Goal: Task Accomplishment & Management: Manage account settings

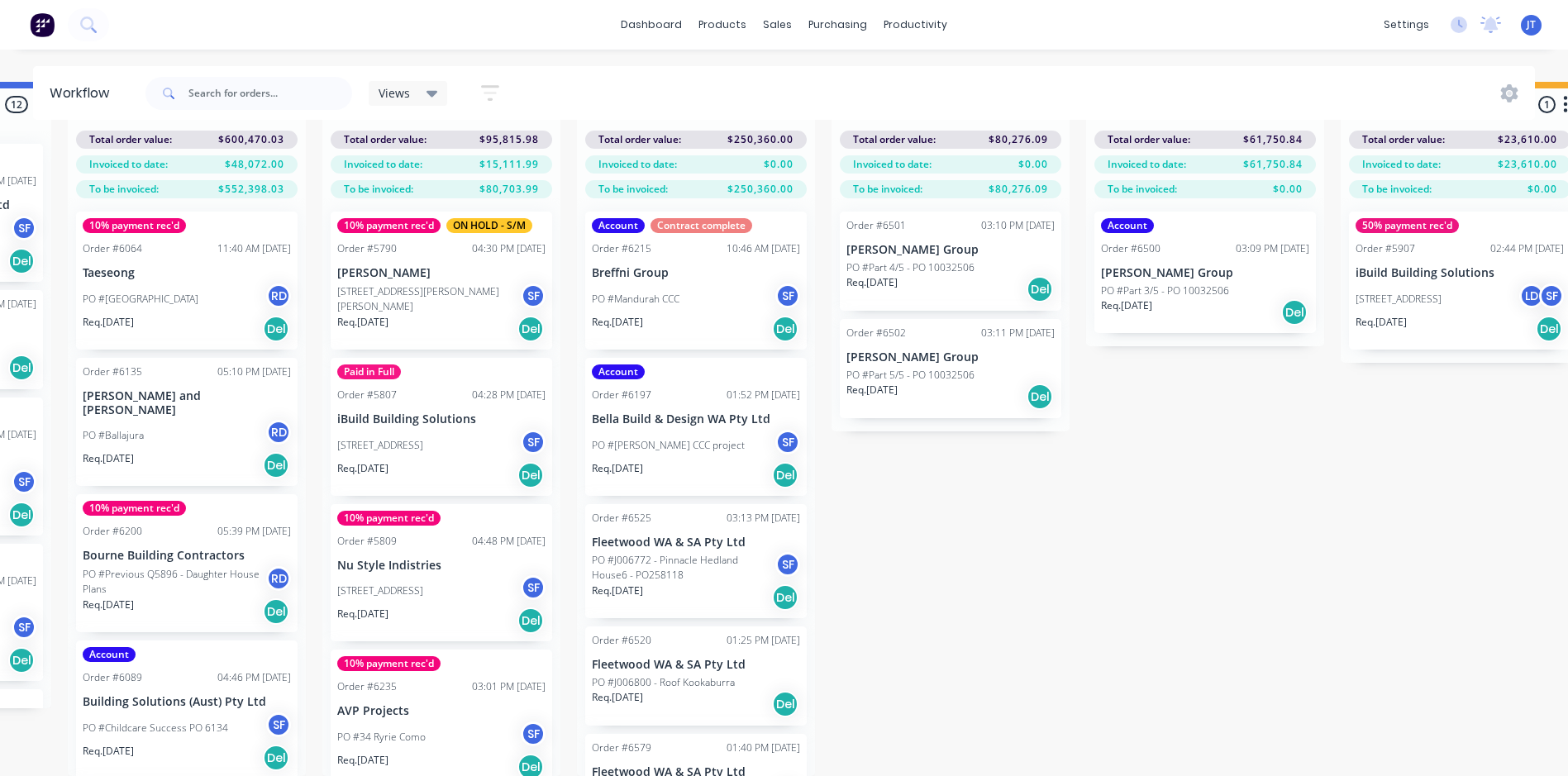
scroll to position [71, 2626]
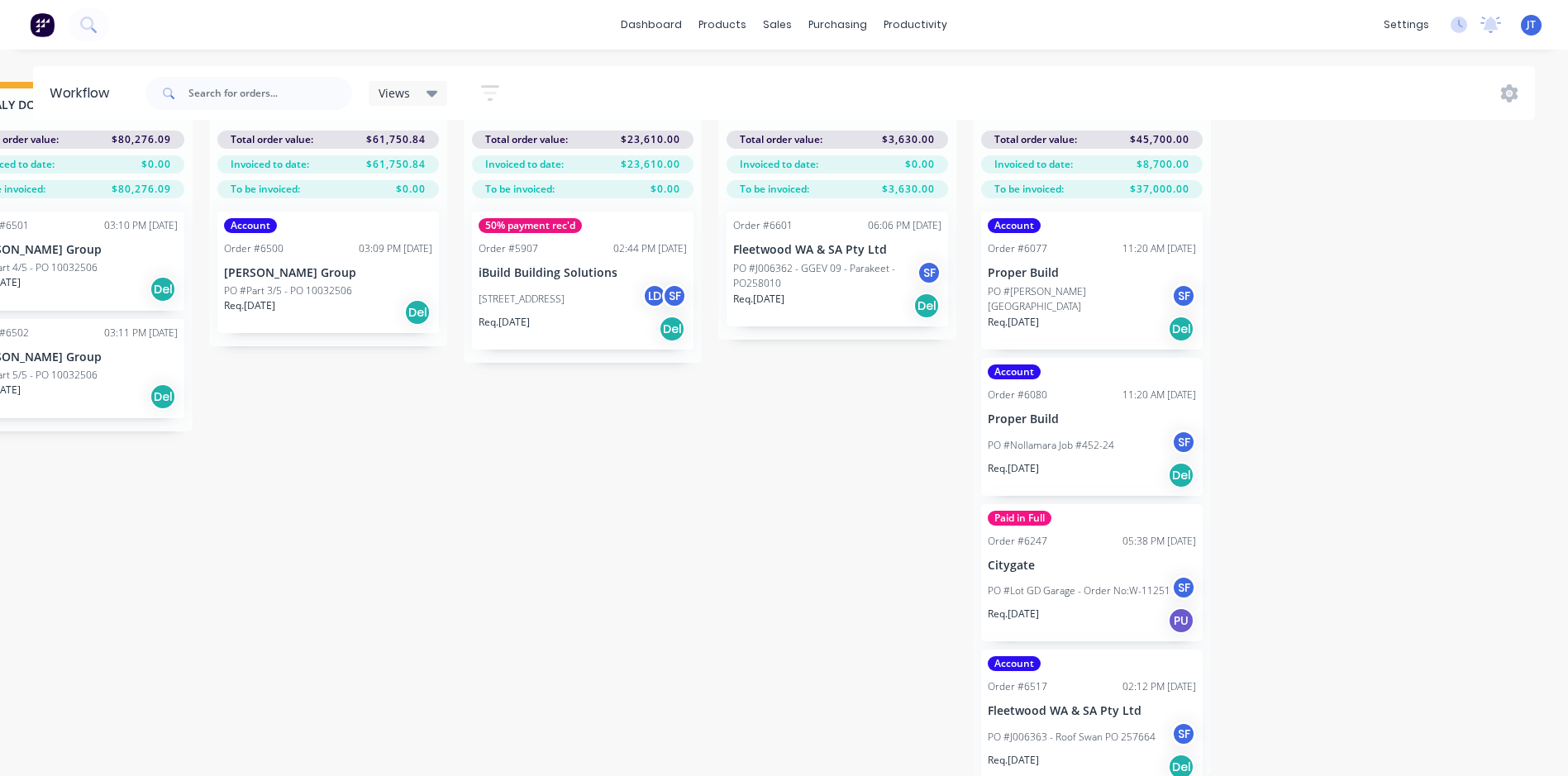
click at [1104, 413] on p "Proper Build" at bounding box center [1091, 418] width 208 height 14
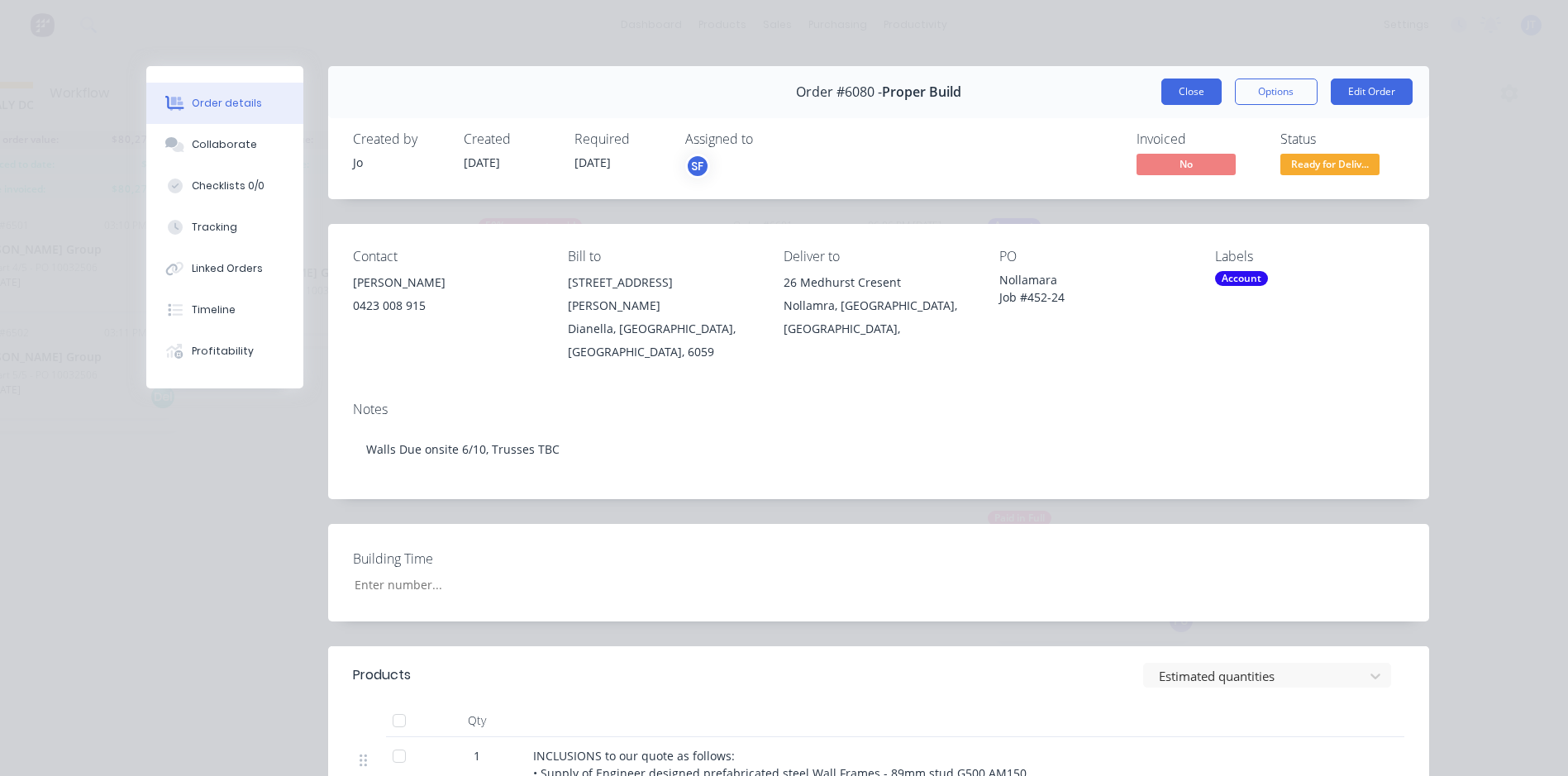
click at [1204, 85] on button "Close" at bounding box center [1190, 92] width 60 height 27
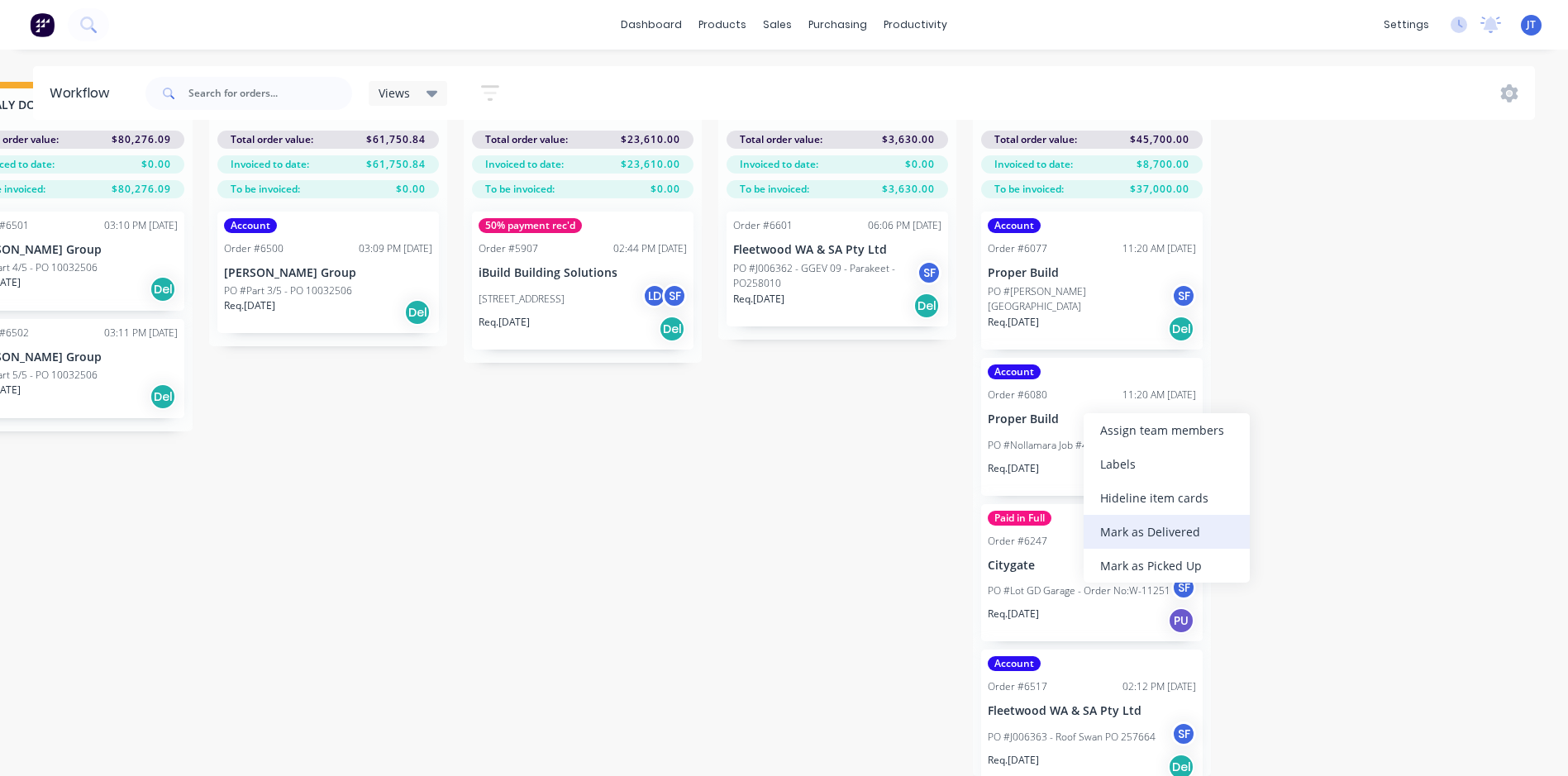
click at [1127, 522] on div "Mark as Delivered" at bounding box center [1166, 532] width 167 height 34
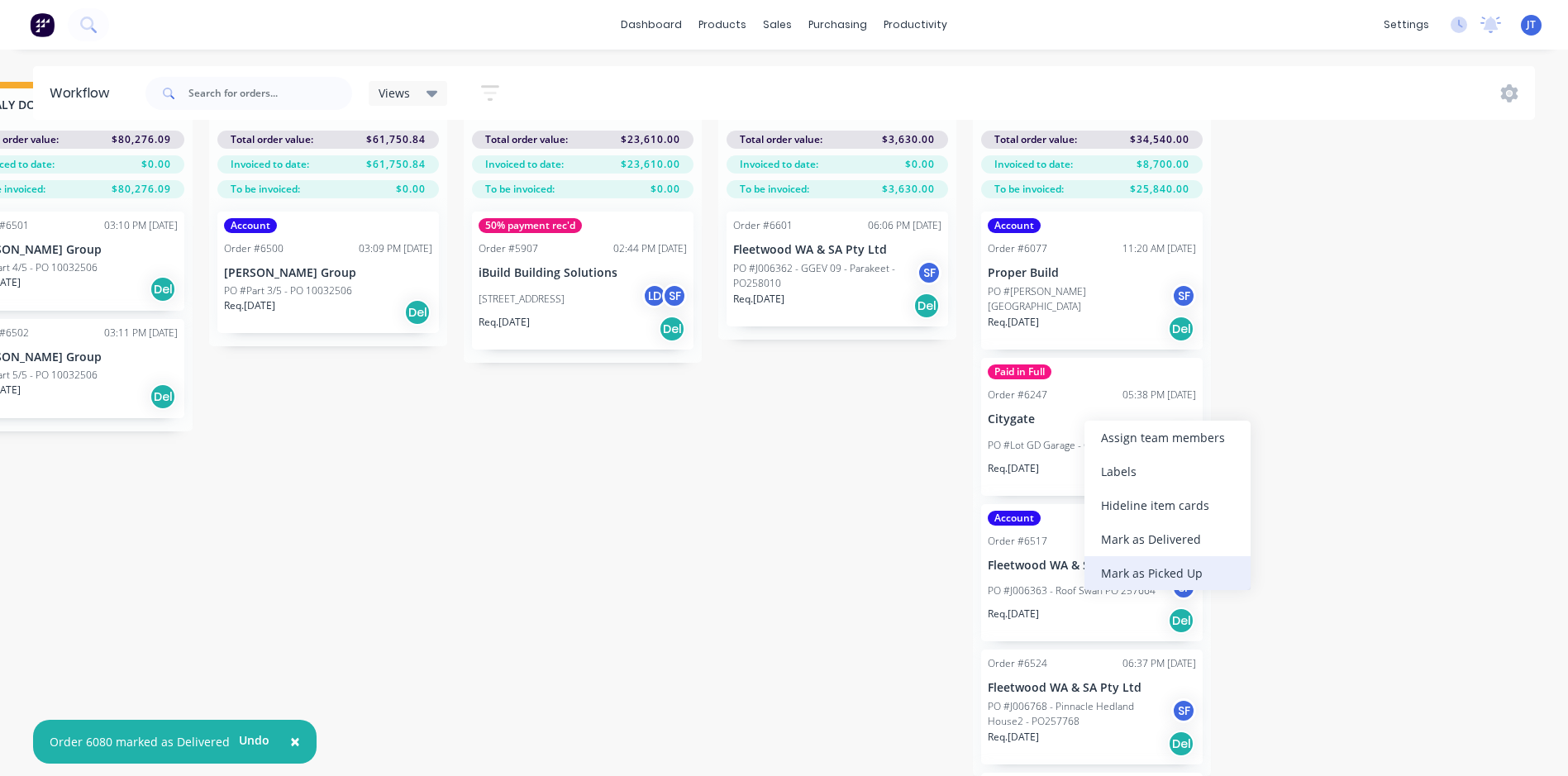
click at [1127, 566] on div "Mark as Picked Up" at bounding box center [1166, 573] width 167 height 34
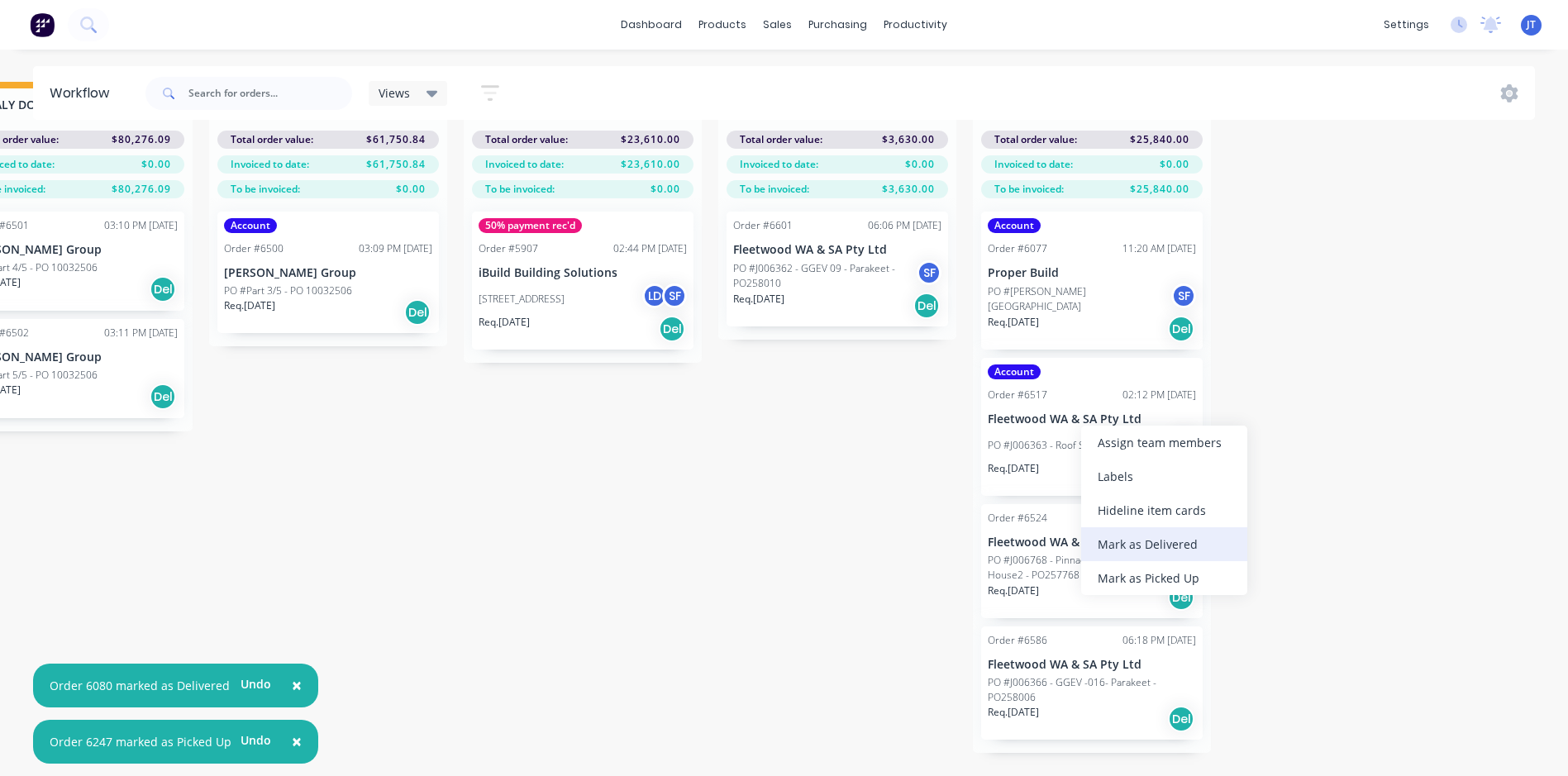
click at [1140, 548] on div "Mark as Delivered" at bounding box center [1164, 544] width 167 height 34
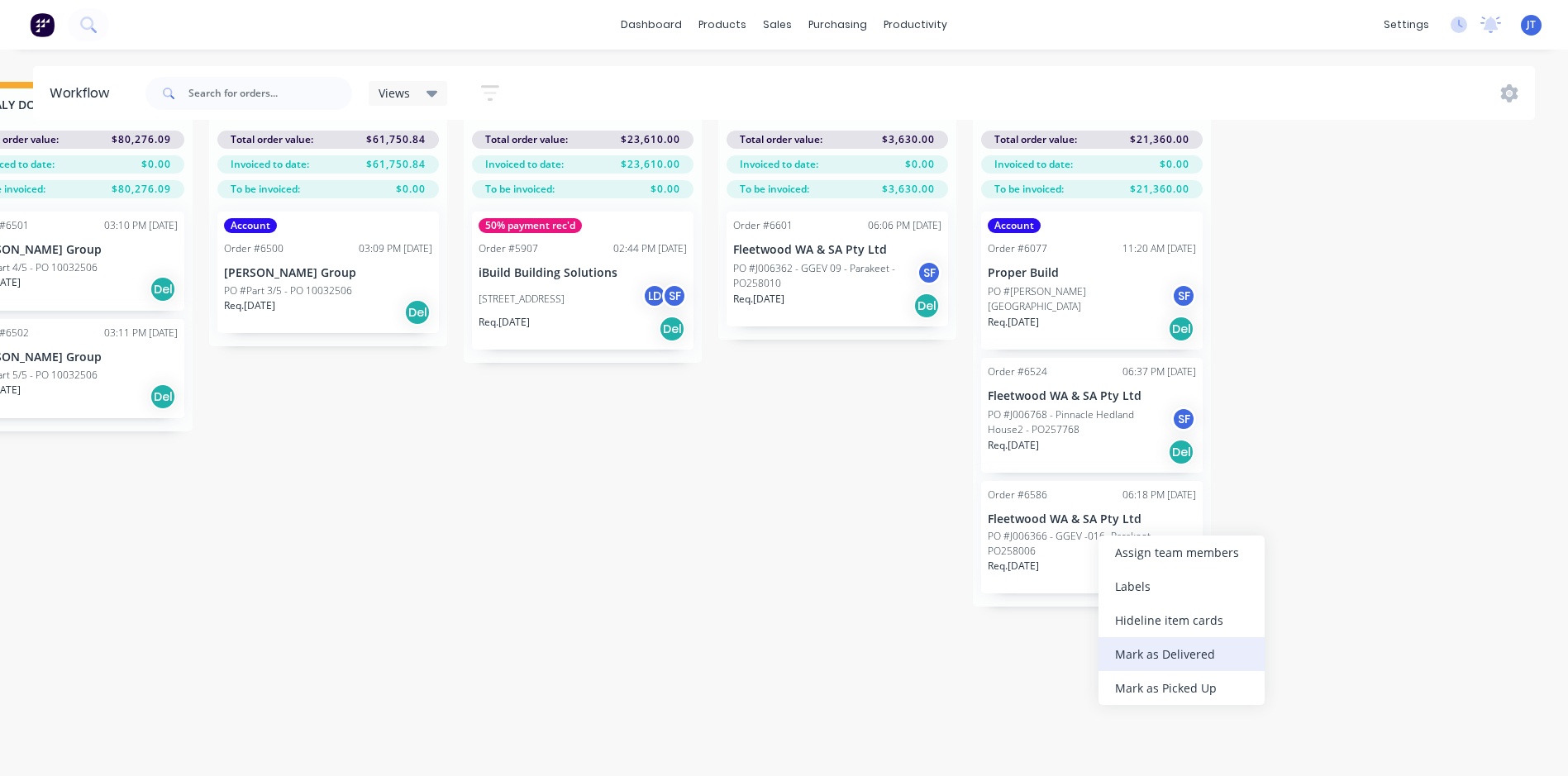
click at [1169, 653] on div "Mark as Delivered" at bounding box center [1181, 654] width 167 height 34
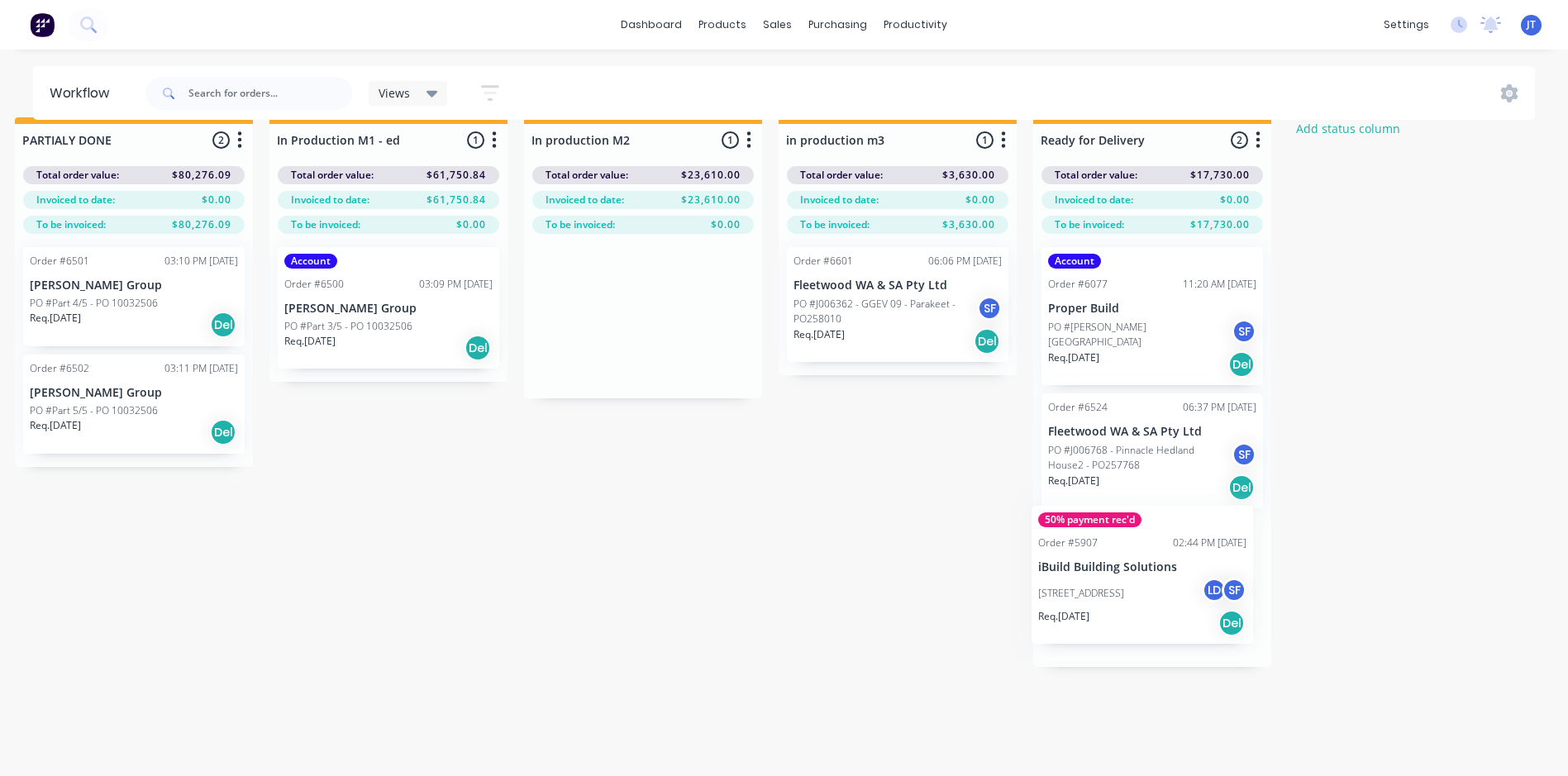
scroll to position [26, 2566]
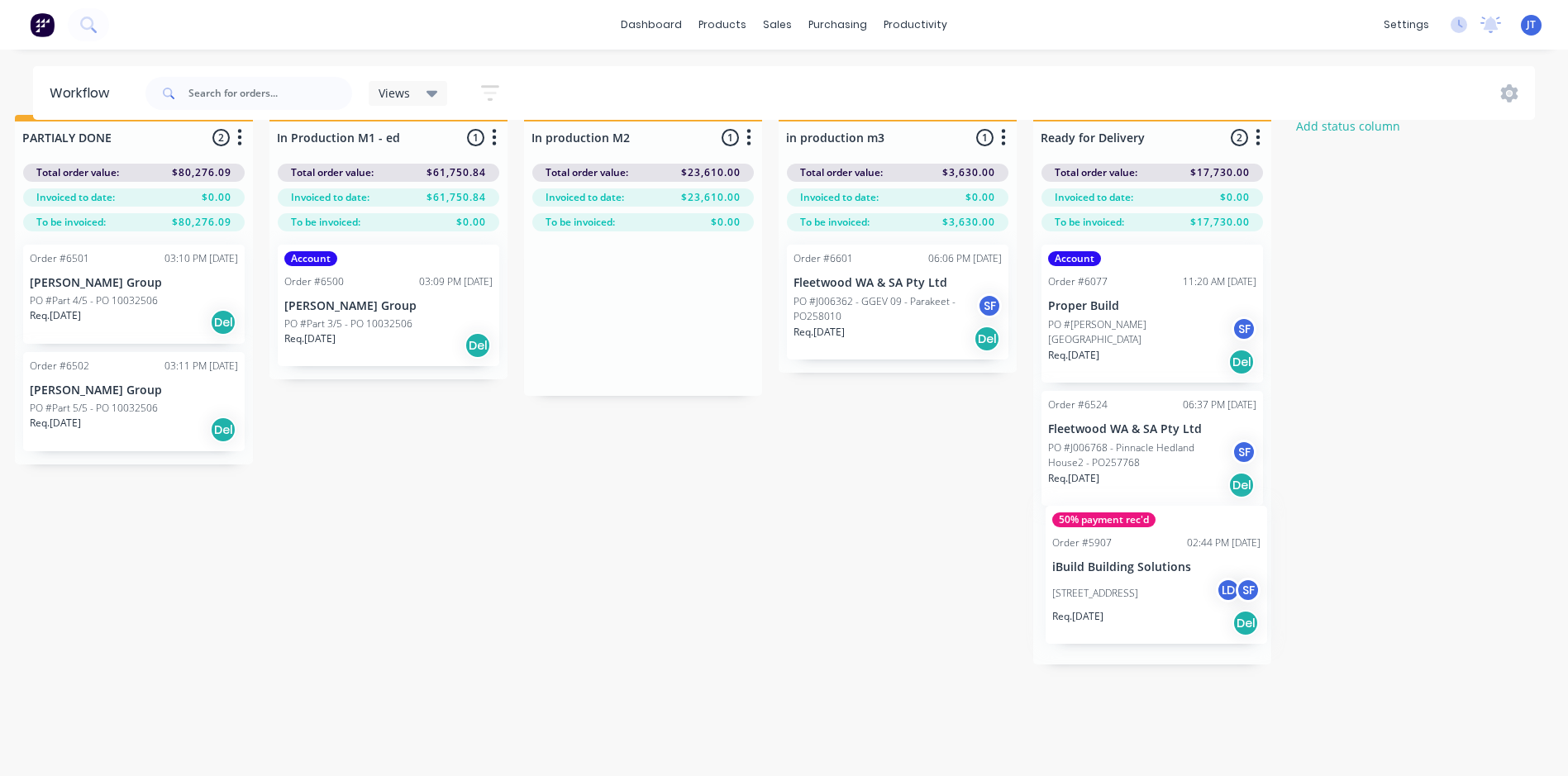
drag, startPoint x: 676, startPoint y: 337, endPoint x: 1158, endPoint y: 581, distance: 540.2
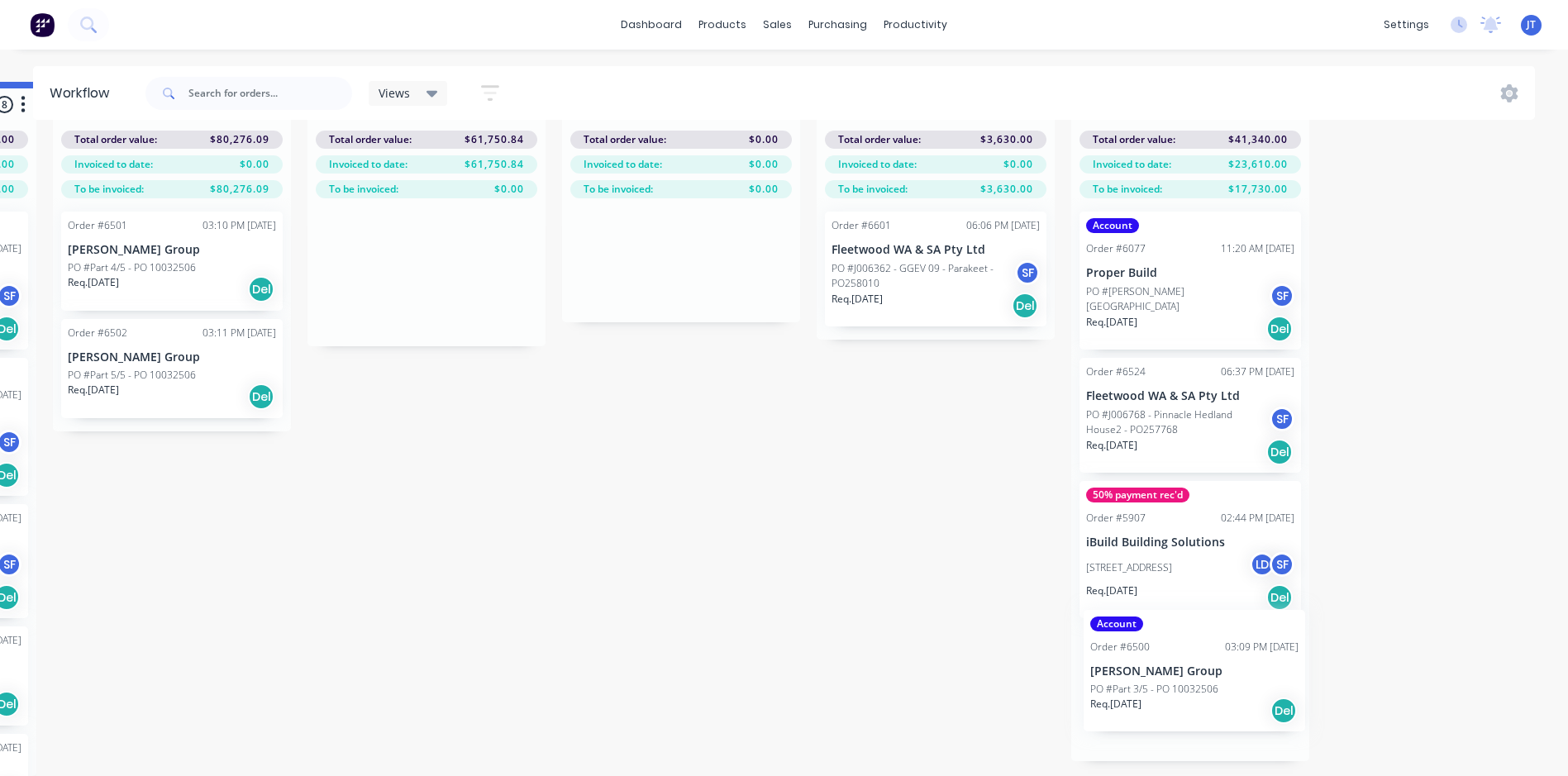
scroll to position [71, 2533]
drag, startPoint x: 461, startPoint y: 299, endPoint x: 1191, endPoint y: 673, distance: 820.2
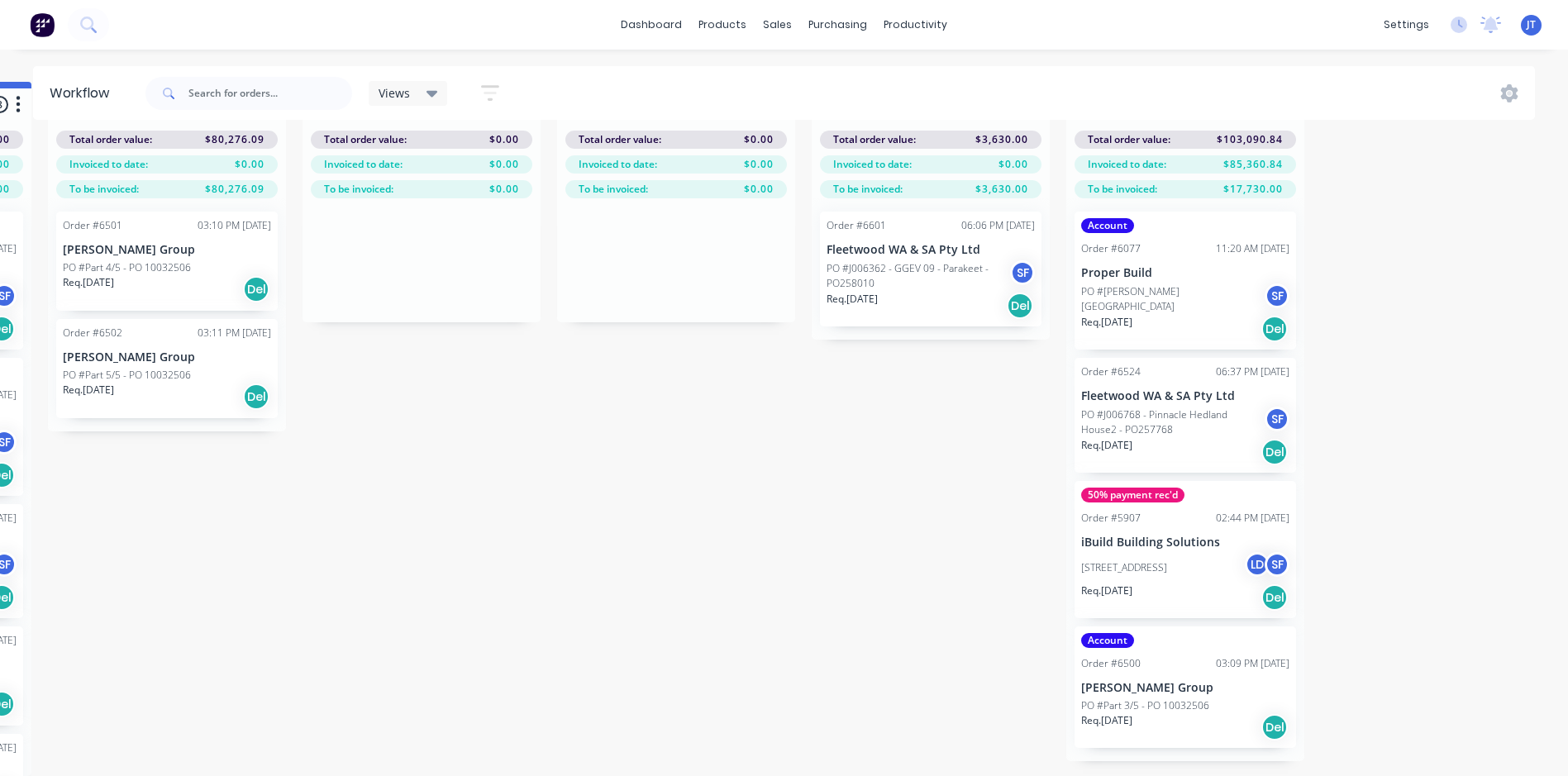
click at [1206, 769] on div "Mark as Picked Up" at bounding box center [1248, 776] width 167 height 34
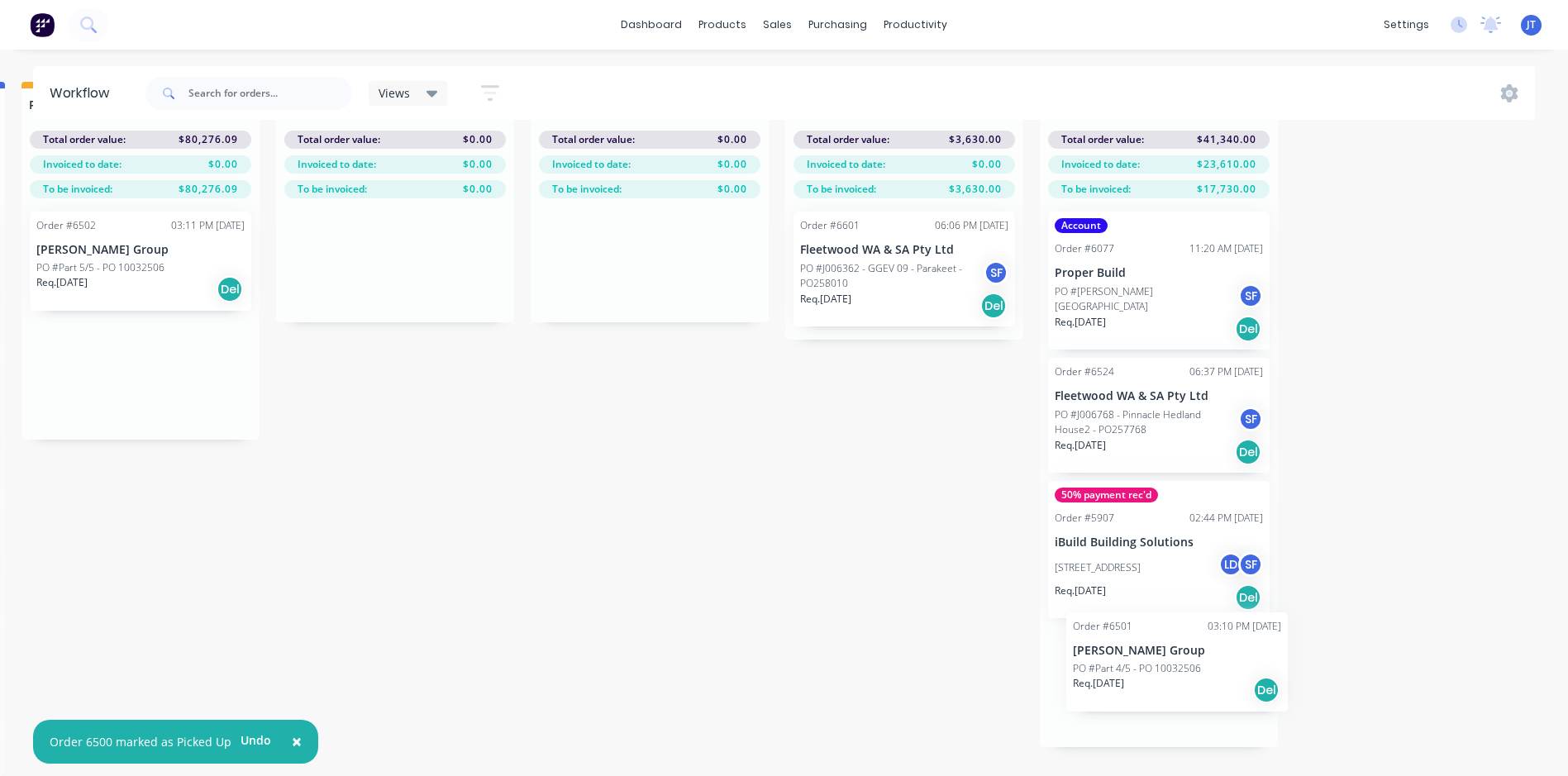
scroll to position [71, 2561]
drag, startPoint x: 119, startPoint y: 258, endPoint x: 1120, endPoint y: 670, distance: 1082.5
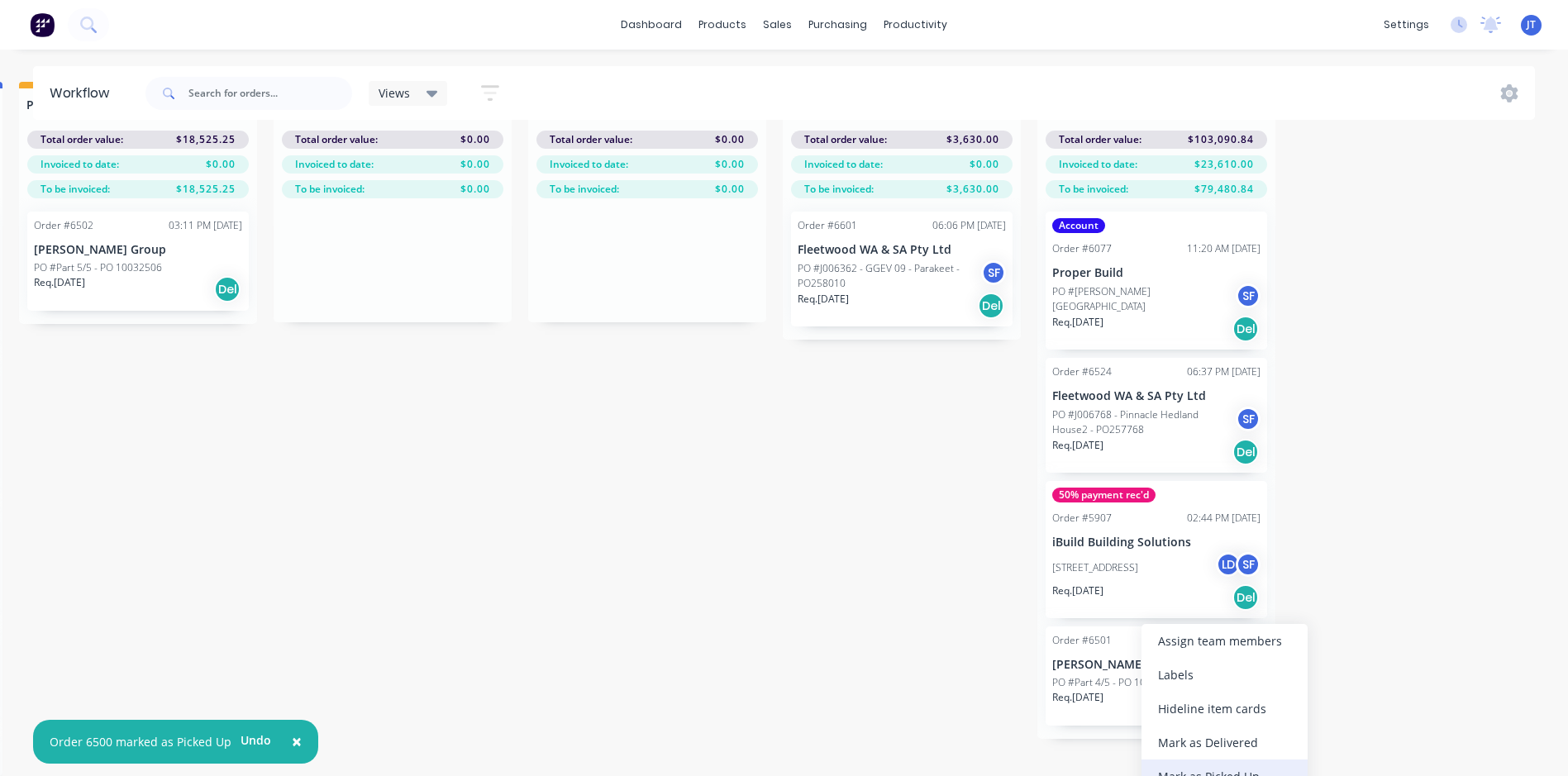
click at [1191, 770] on div "Mark as Picked Up" at bounding box center [1224, 776] width 167 height 34
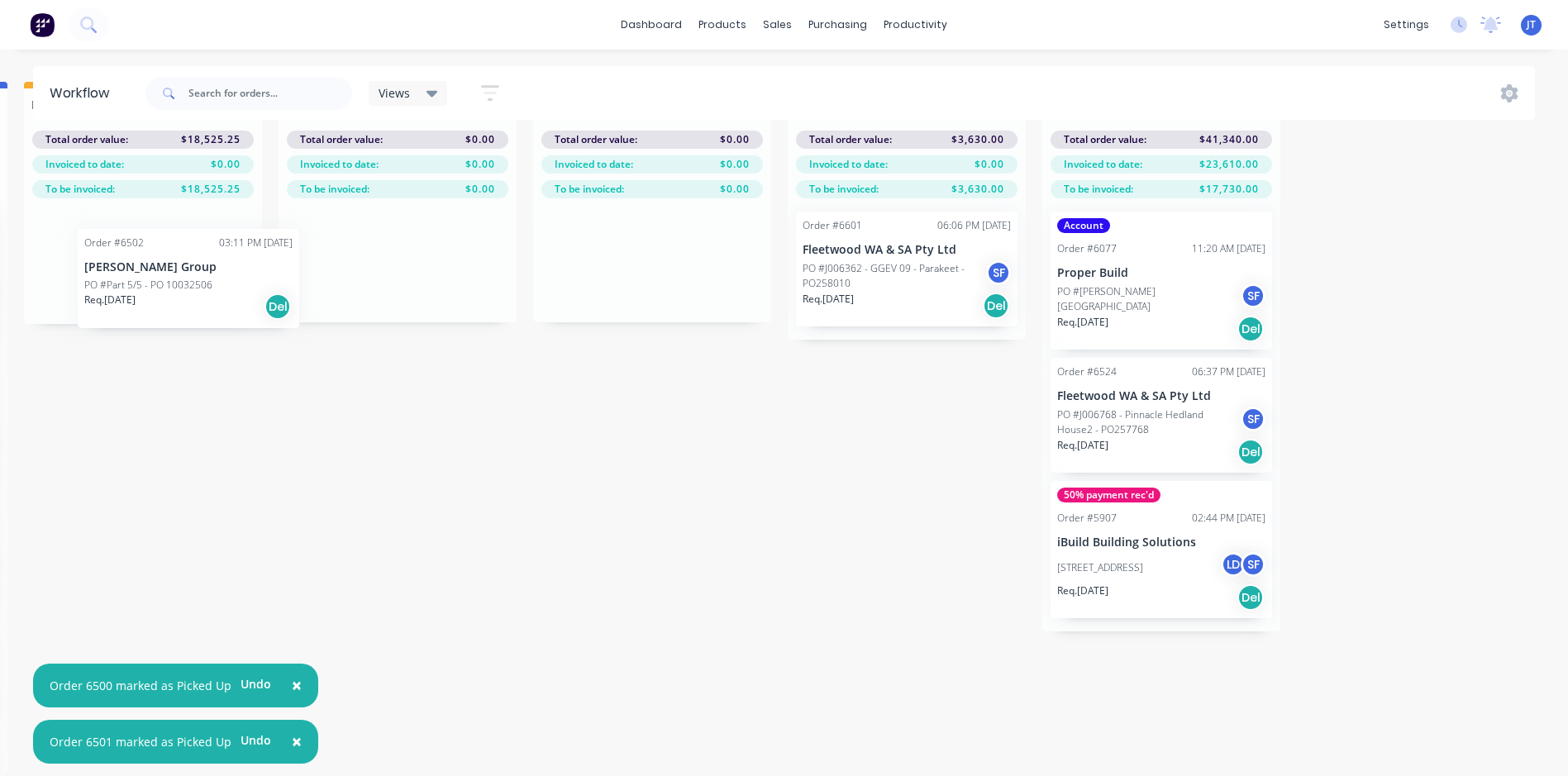
scroll to position [71, 2555]
drag, startPoint x: 134, startPoint y: 239, endPoint x: 1156, endPoint y: 652, distance: 1102.3
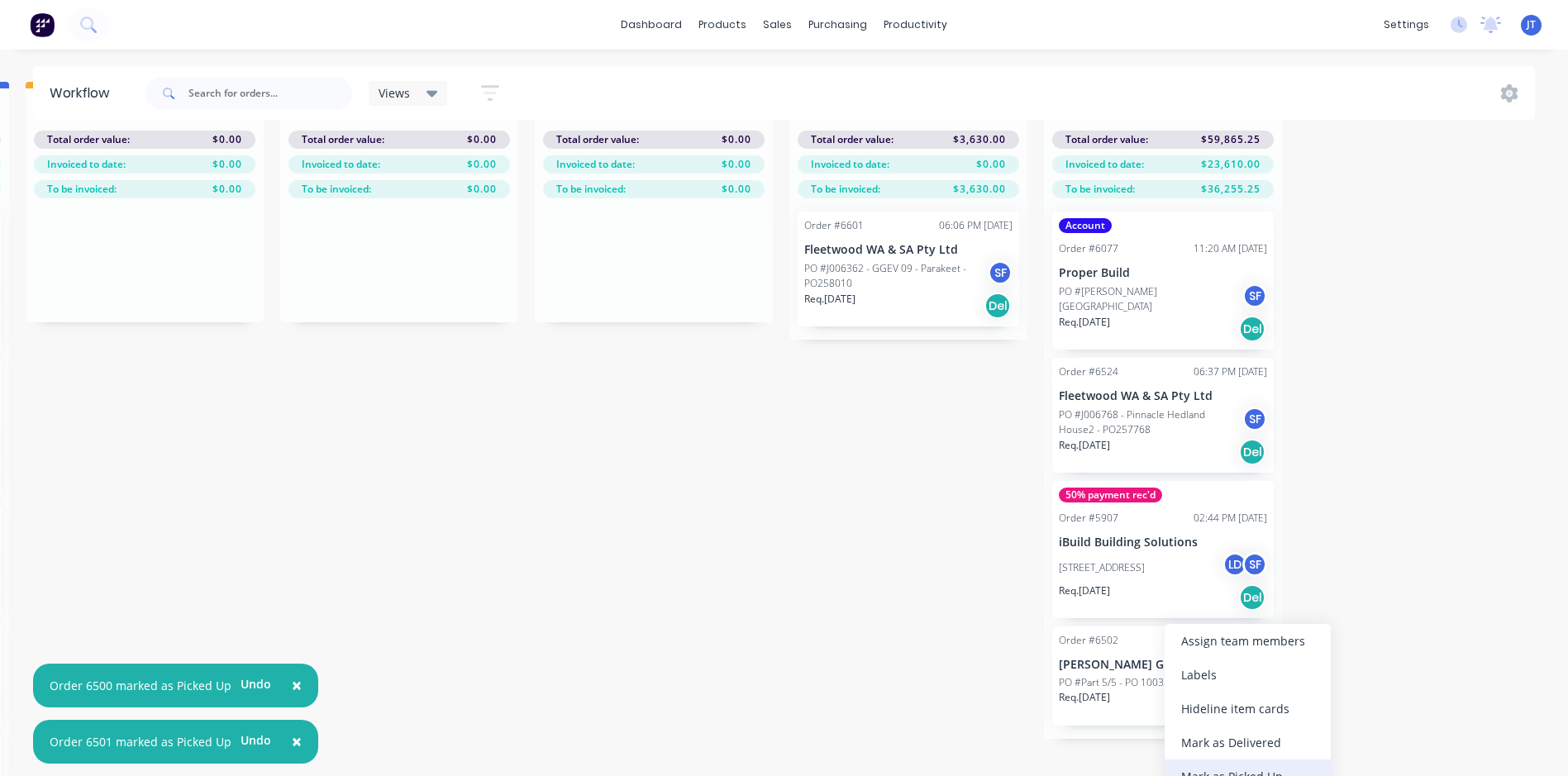
click at [1238, 764] on div "Mark as Picked Up" at bounding box center [1247, 776] width 167 height 34
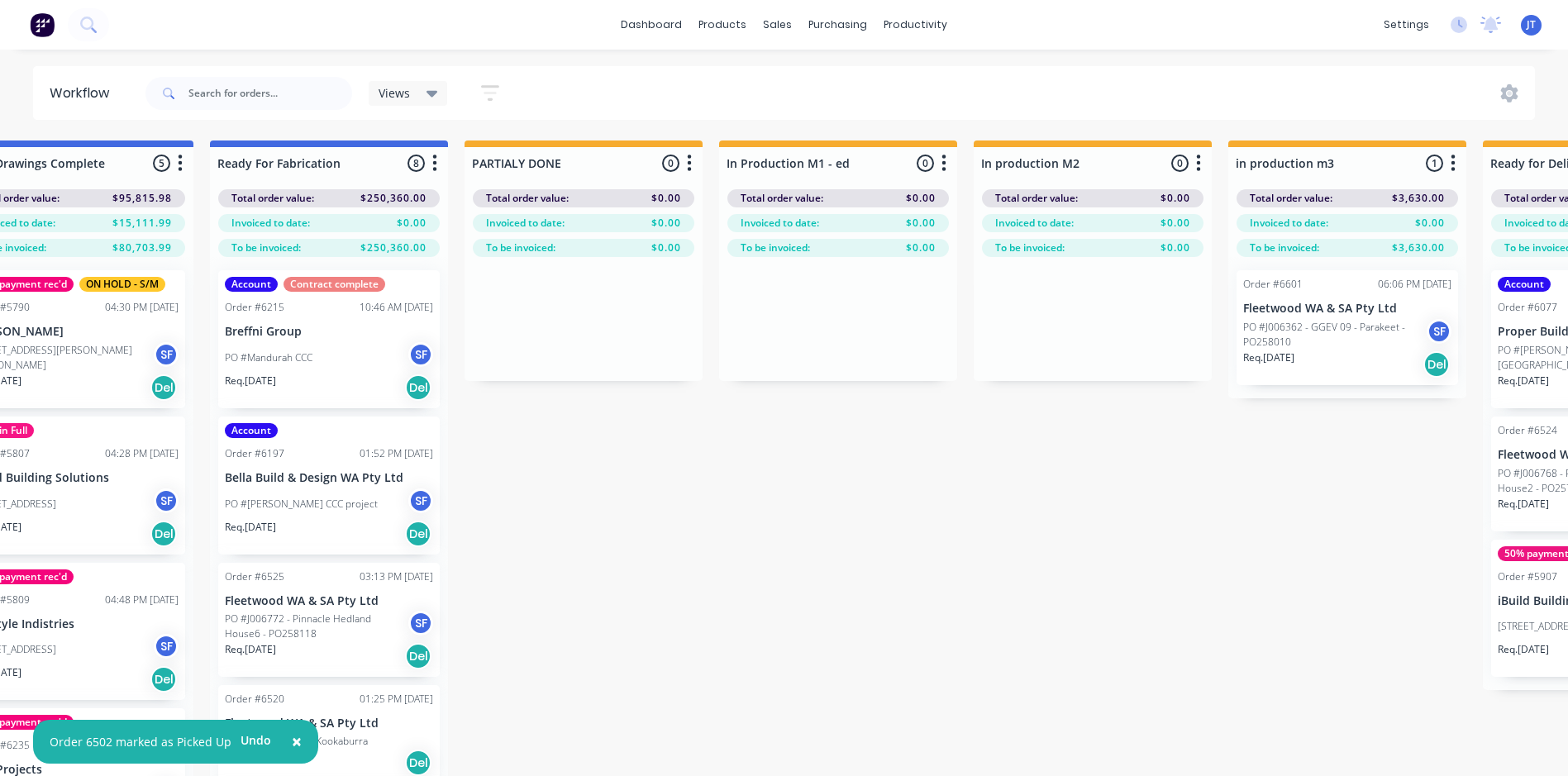
scroll to position [0, 2115]
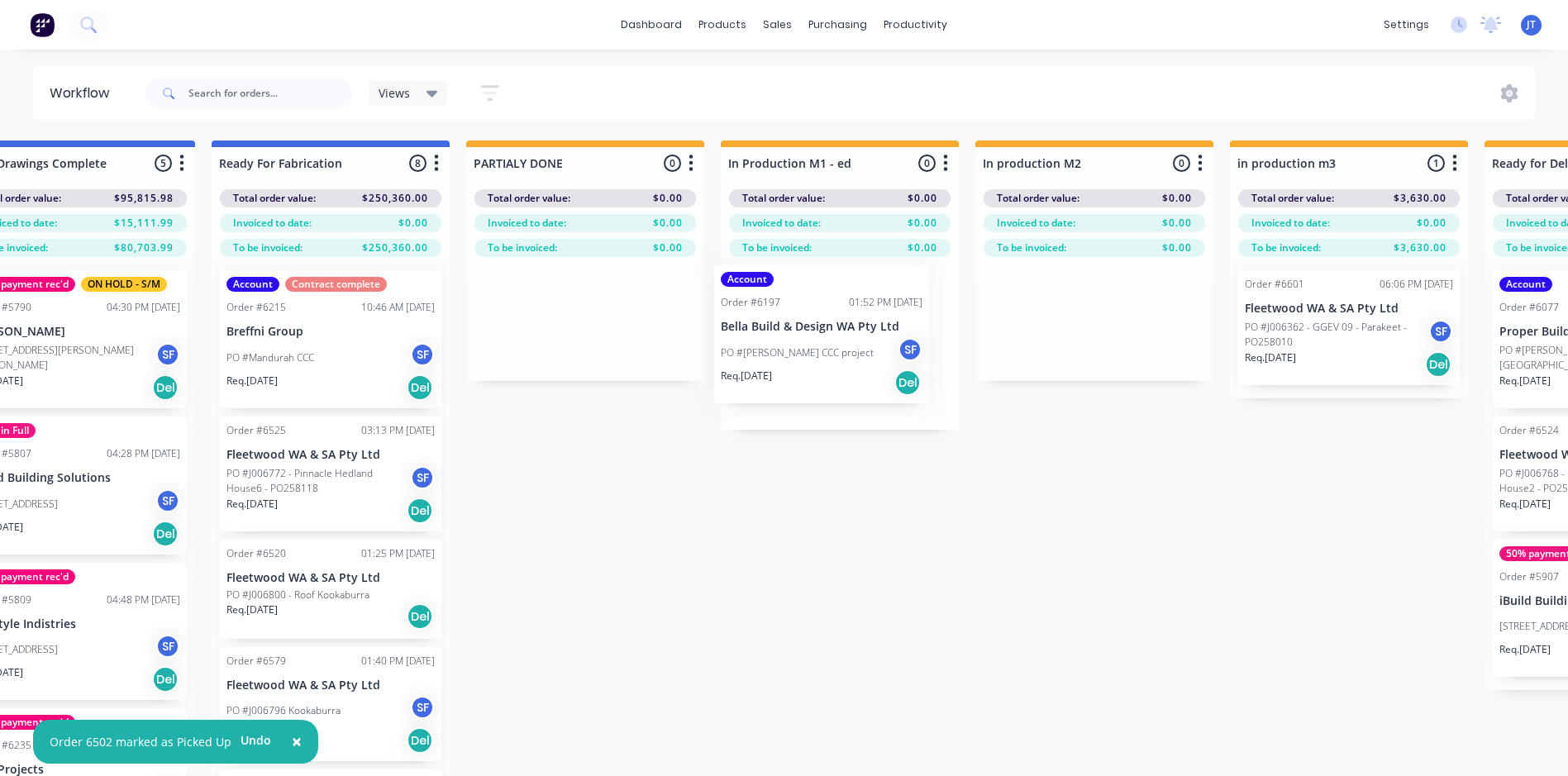
drag, startPoint x: 291, startPoint y: 491, endPoint x: 795, endPoint y: 354, distance: 522.3
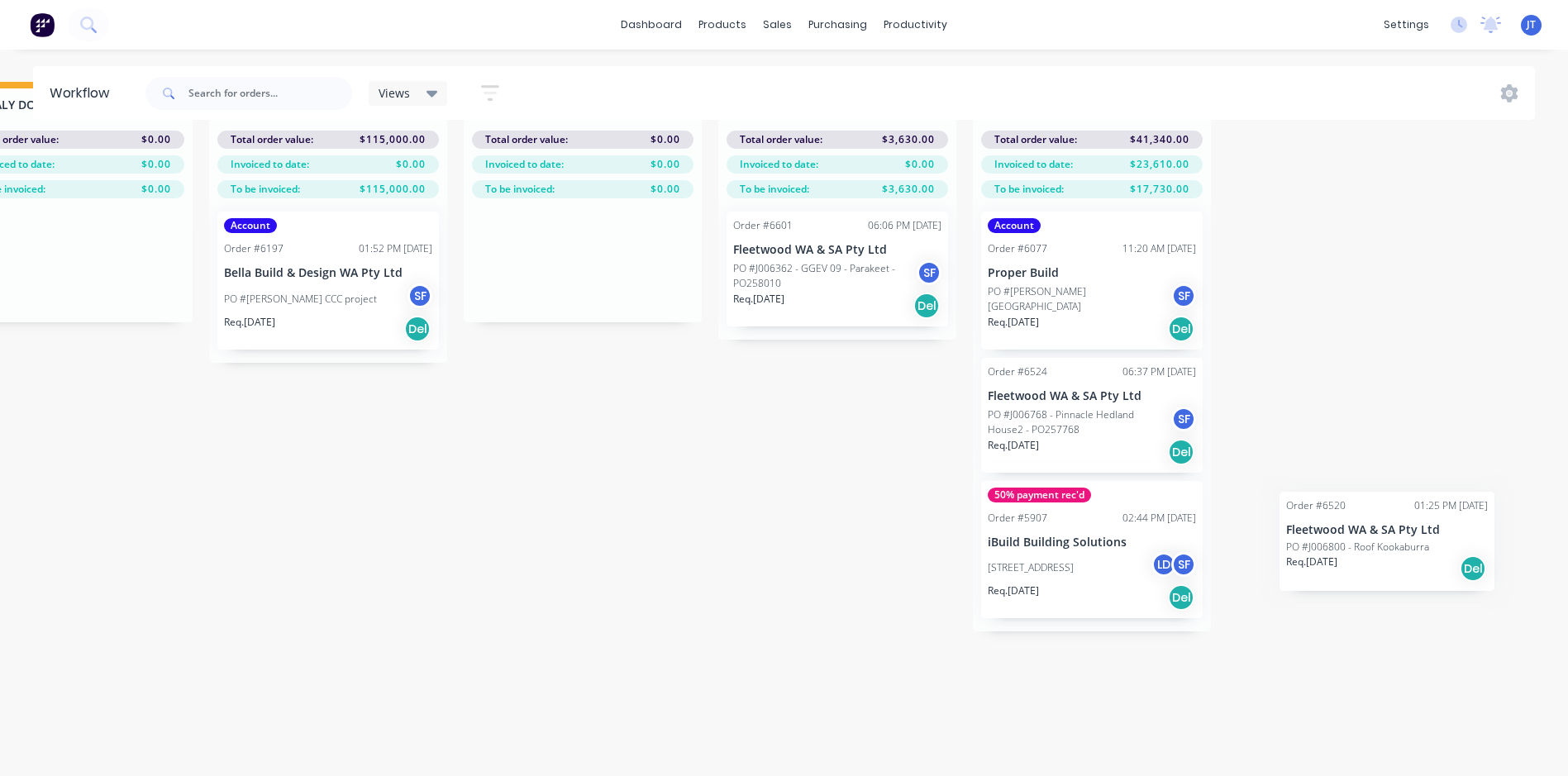
scroll to position [65, 2626]
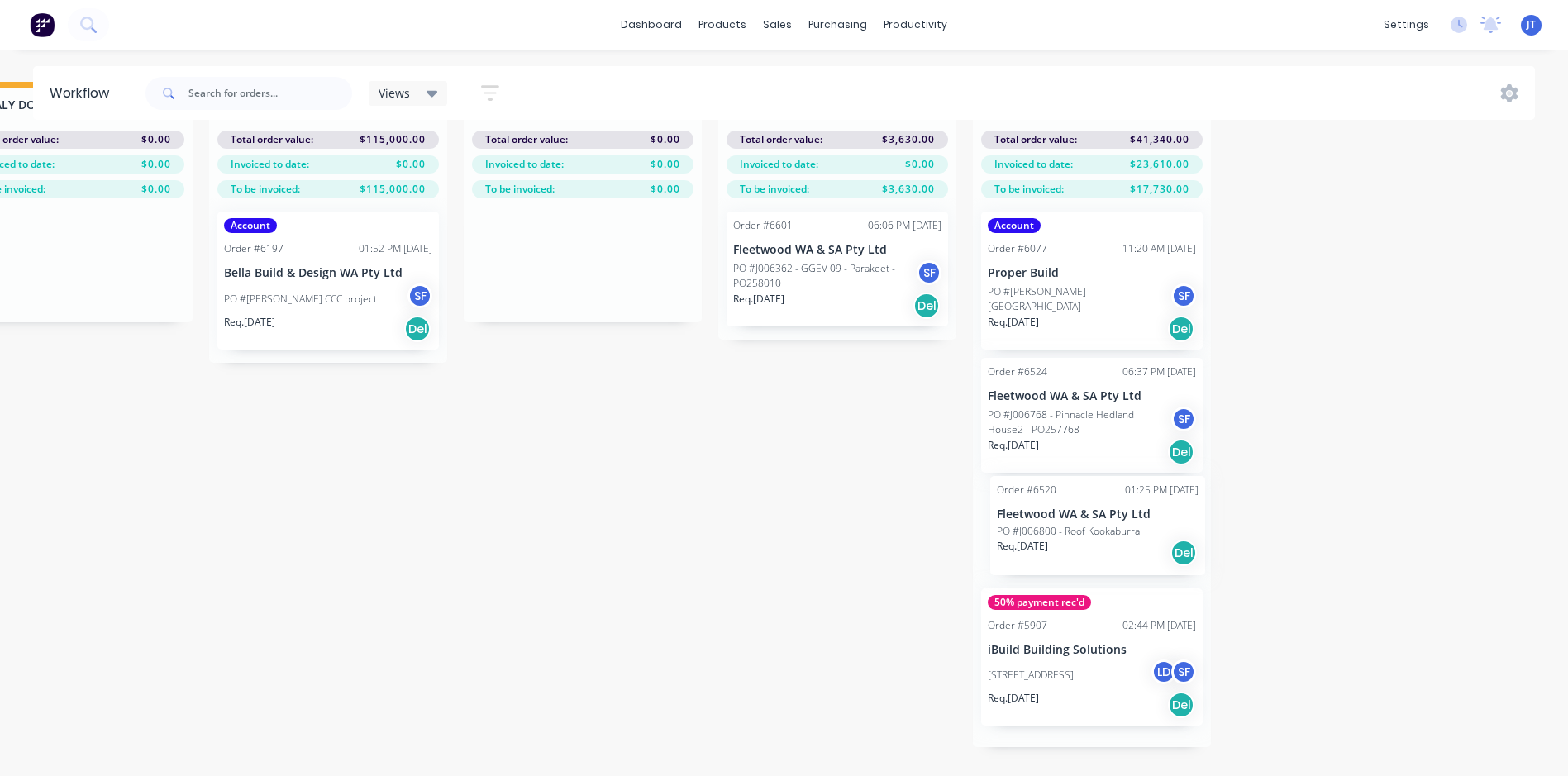
drag, startPoint x: 304, startPoint y: 590, endPoint x: 1080, endPoint y: 525, distance: 778.7
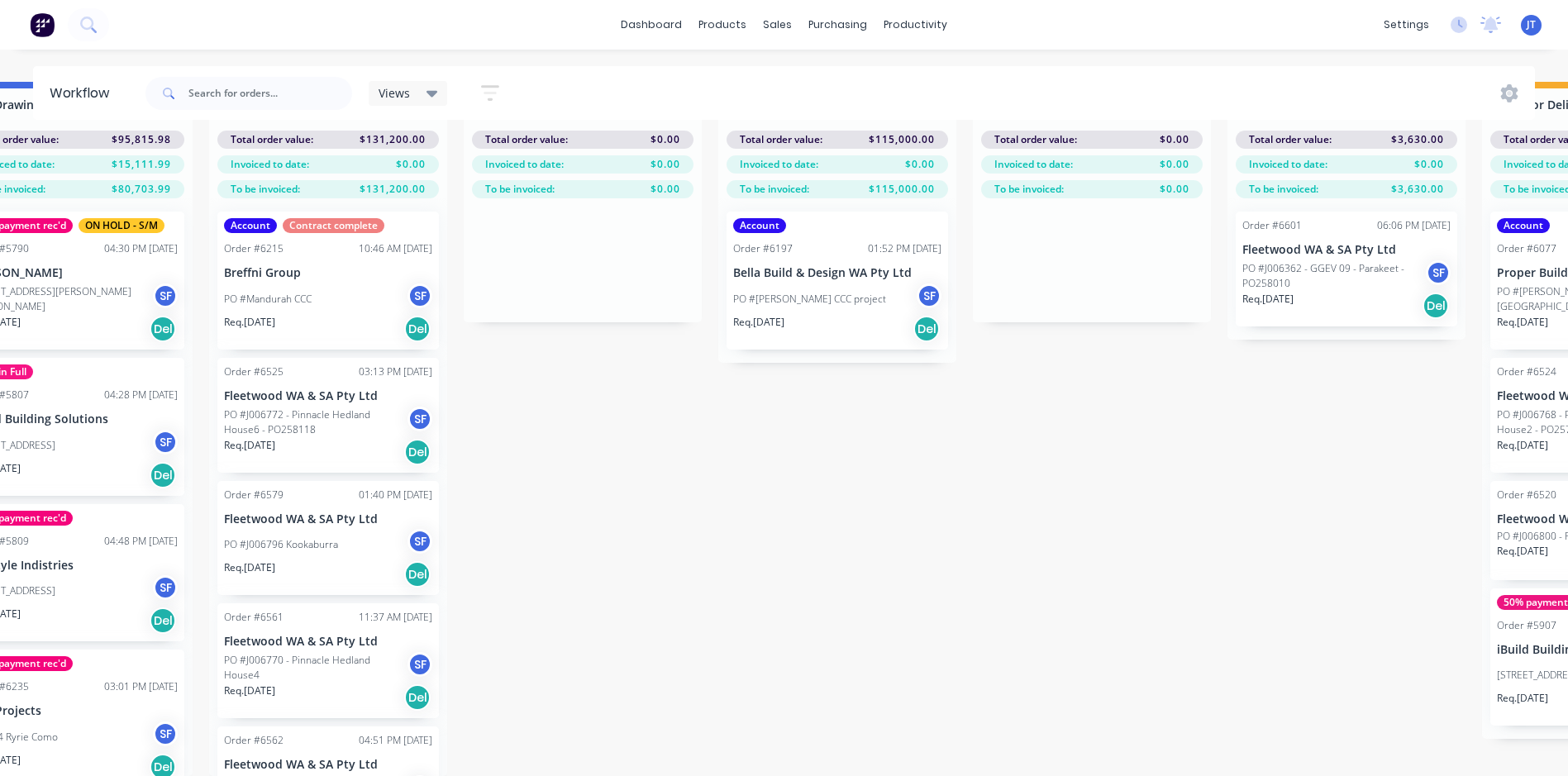
scroll to position [65, 2115]
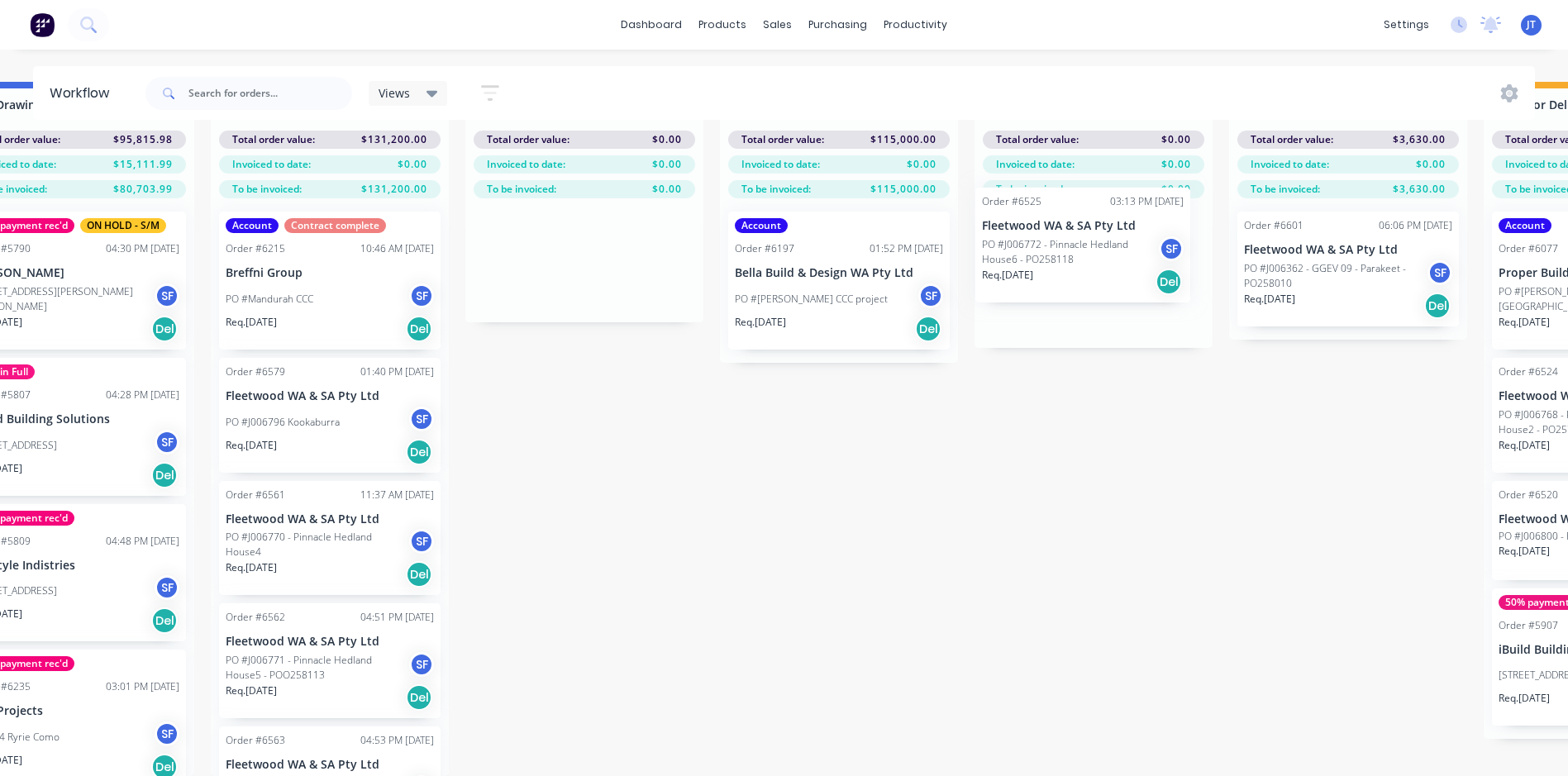
drag, startPoint x: 261, startPoint y: 387, endPoint x: 1031, endPoint y: 224, distance: 787.1
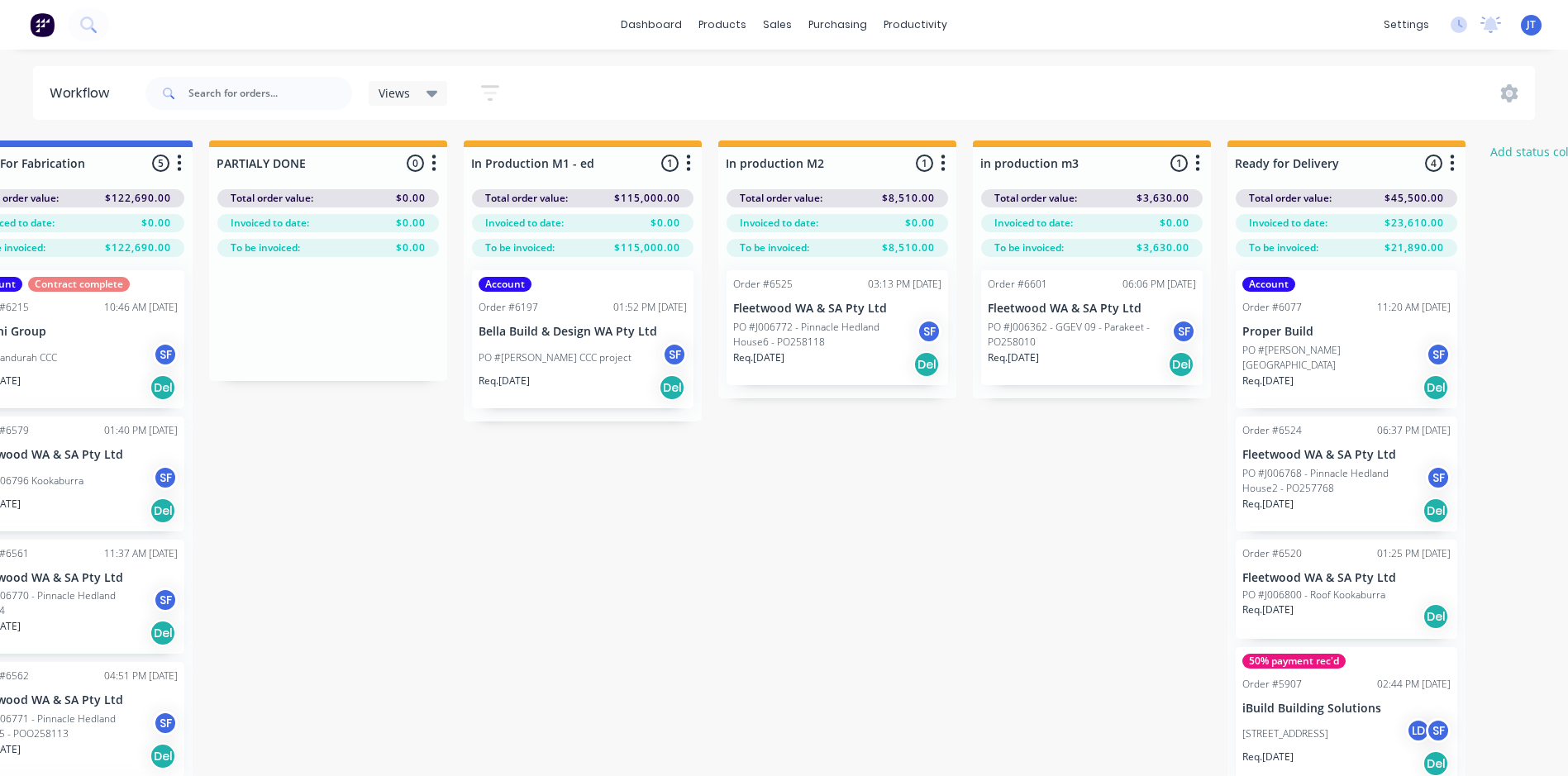
scroll to position [0, 2367]
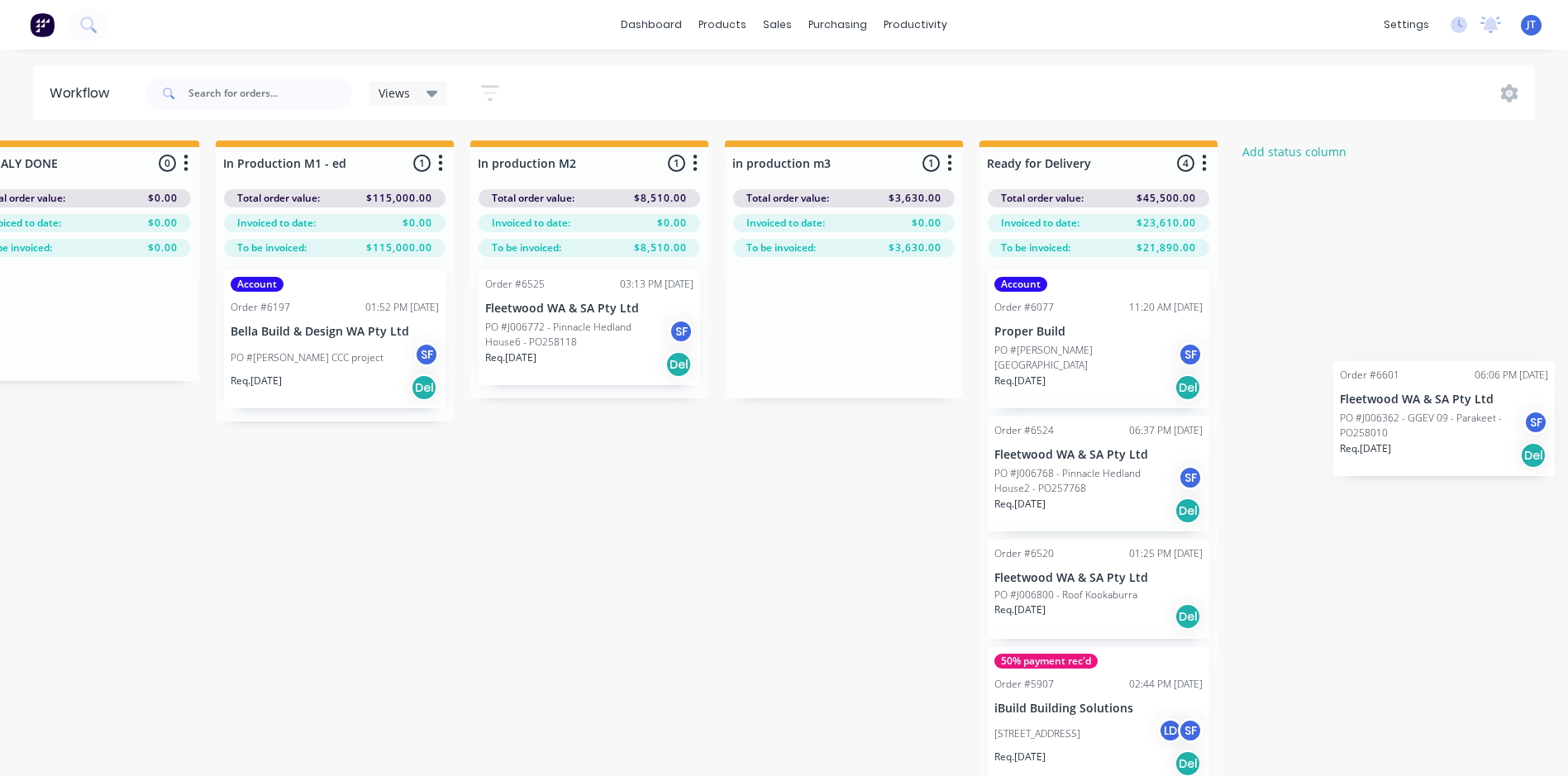
scroll to position [0, 2626]
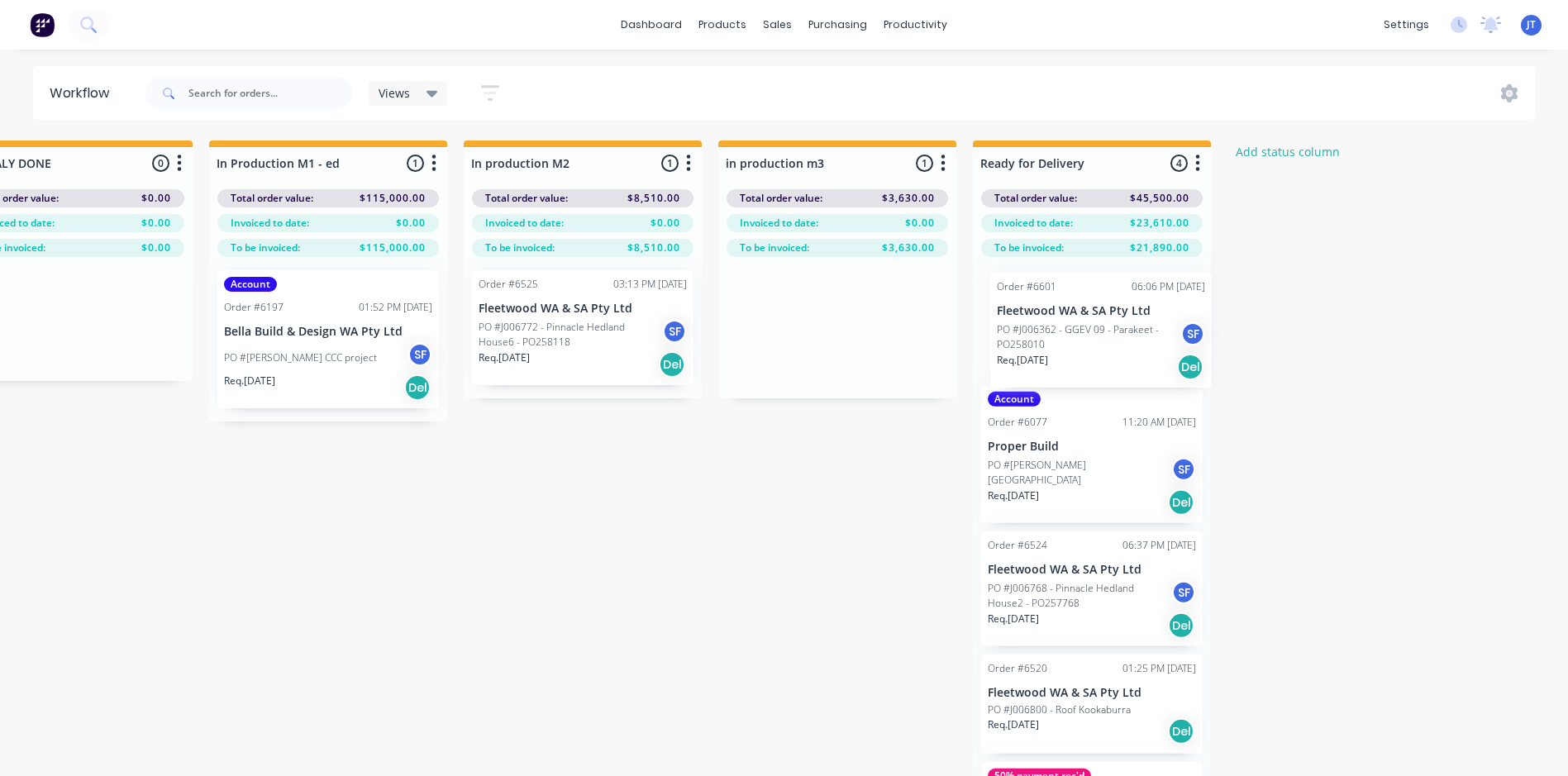
drag, startPoint x: 1047, startPoint y: 327, endPoint x: 1056, endPoint y: 330, distance: 9.5
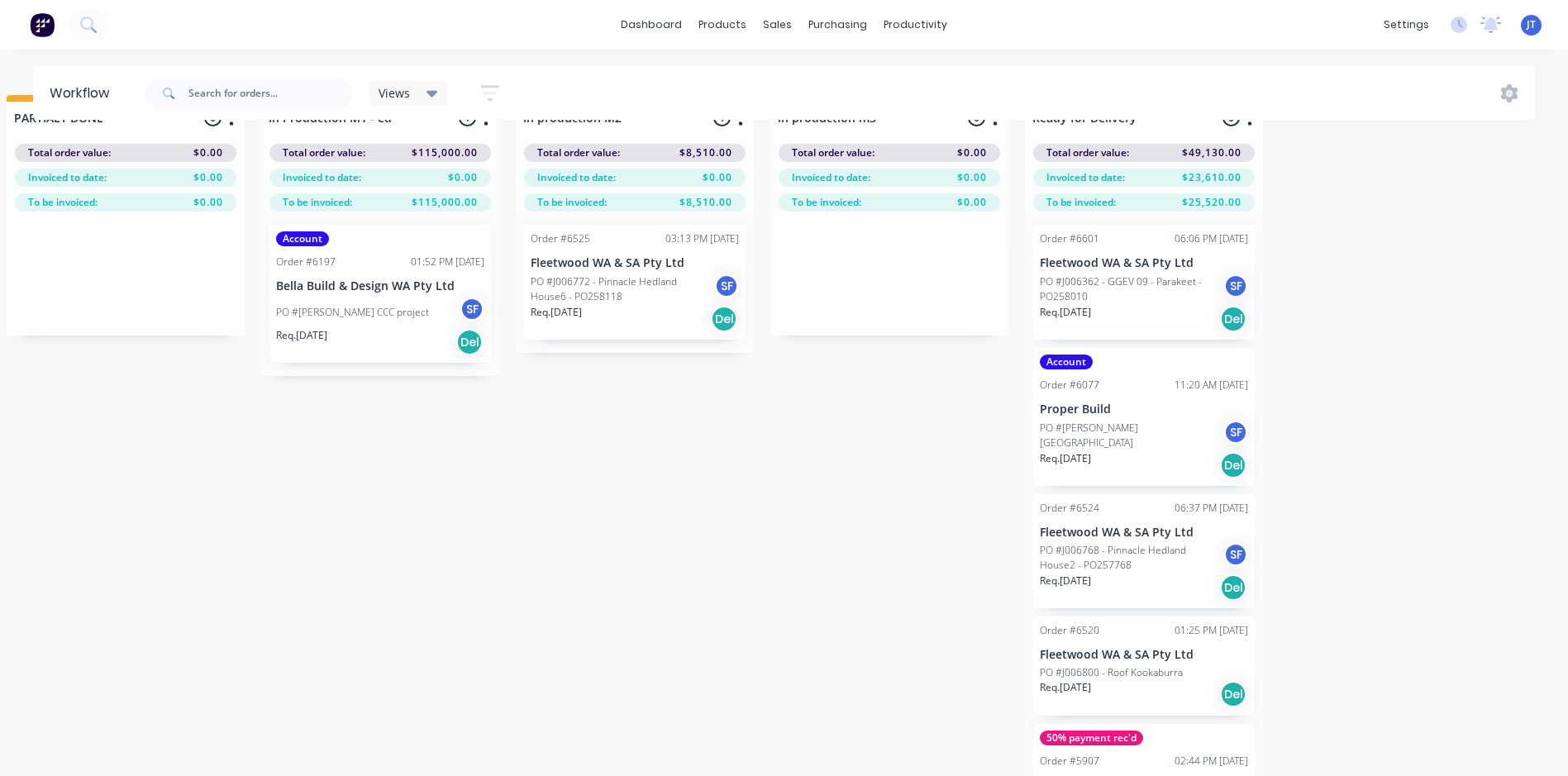
scroll to position [71, 2574]
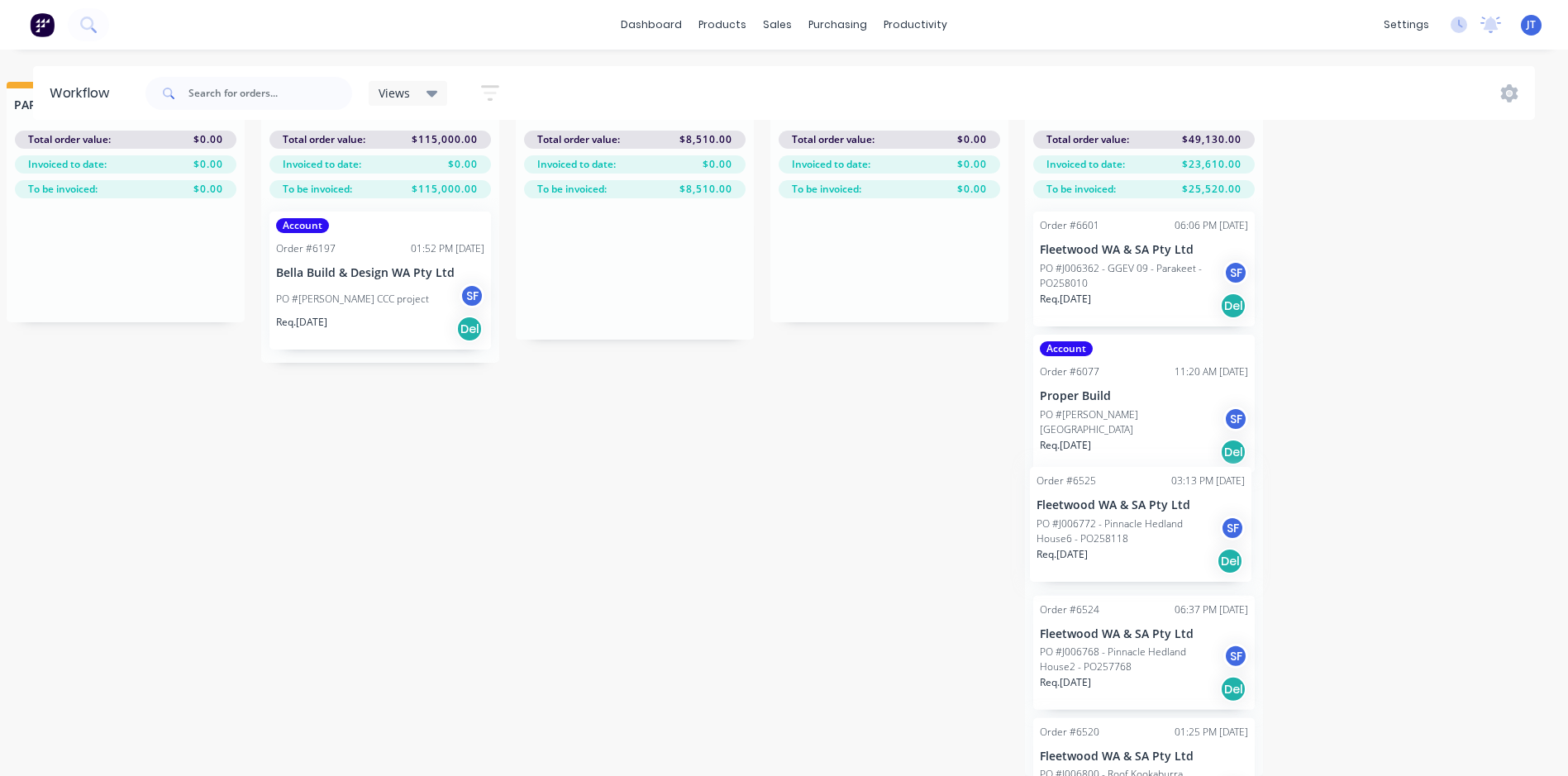
drag, startPoint x: 626, startPoint y: 229, endPoint x: 1124, endPoint y: 487, distance: 560.9
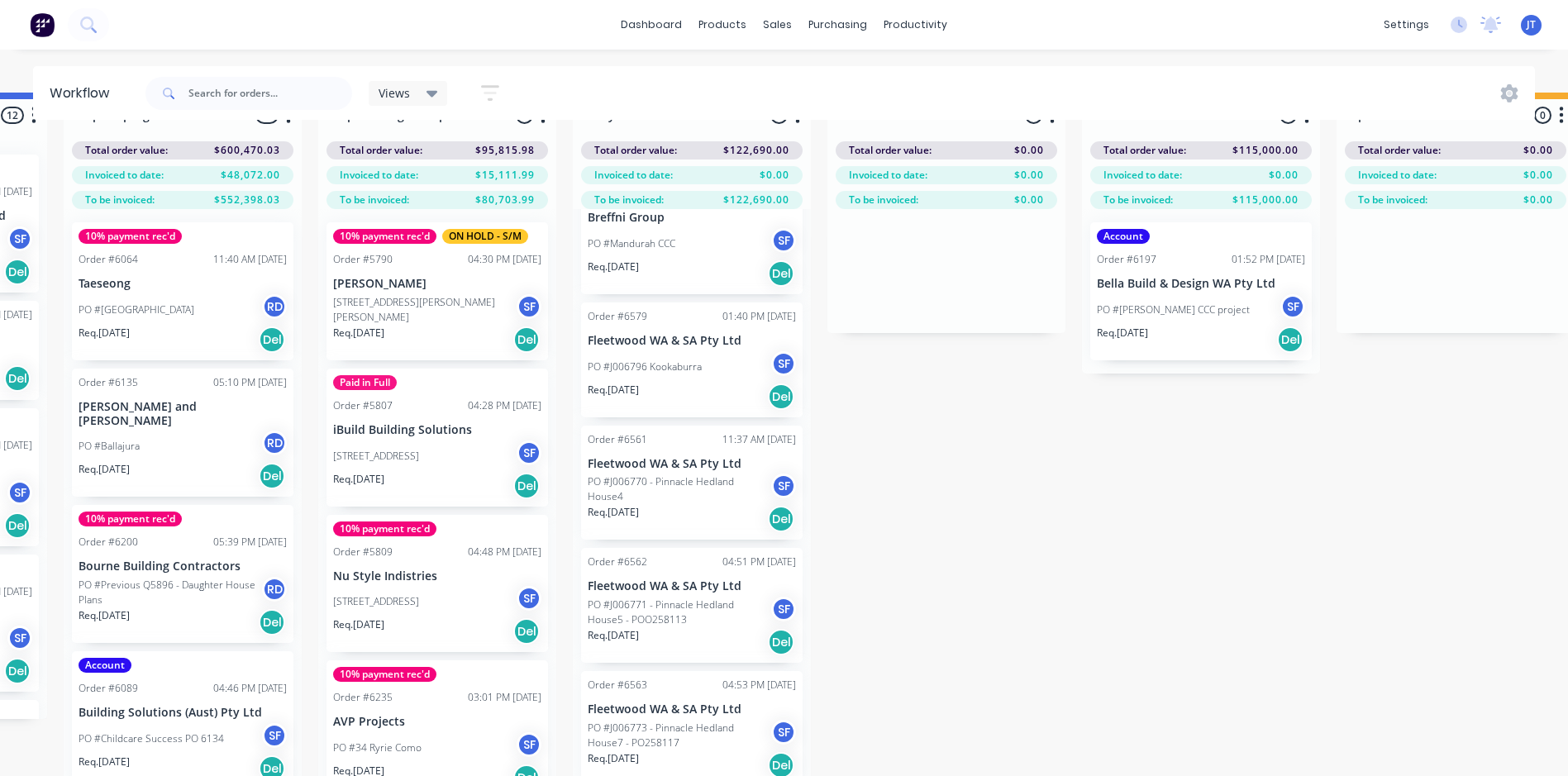
scroll to position [71, 1754]
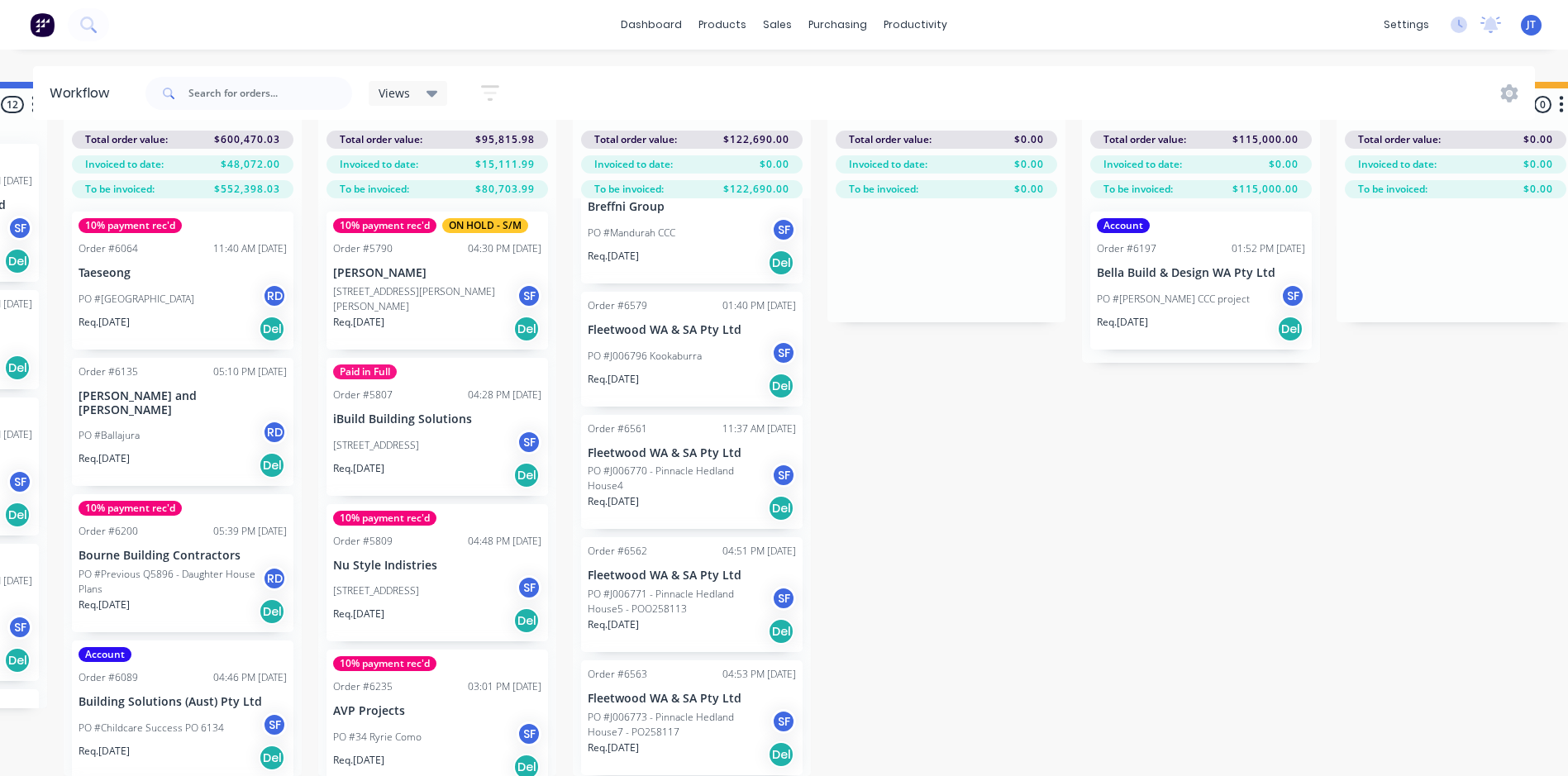
click at [1084, 590] on div "Submitted 2 Status colour #273444 hex #273444 Save Cancel Summaries Total order…" at bounding box center [331, 429] width 4194 height 694
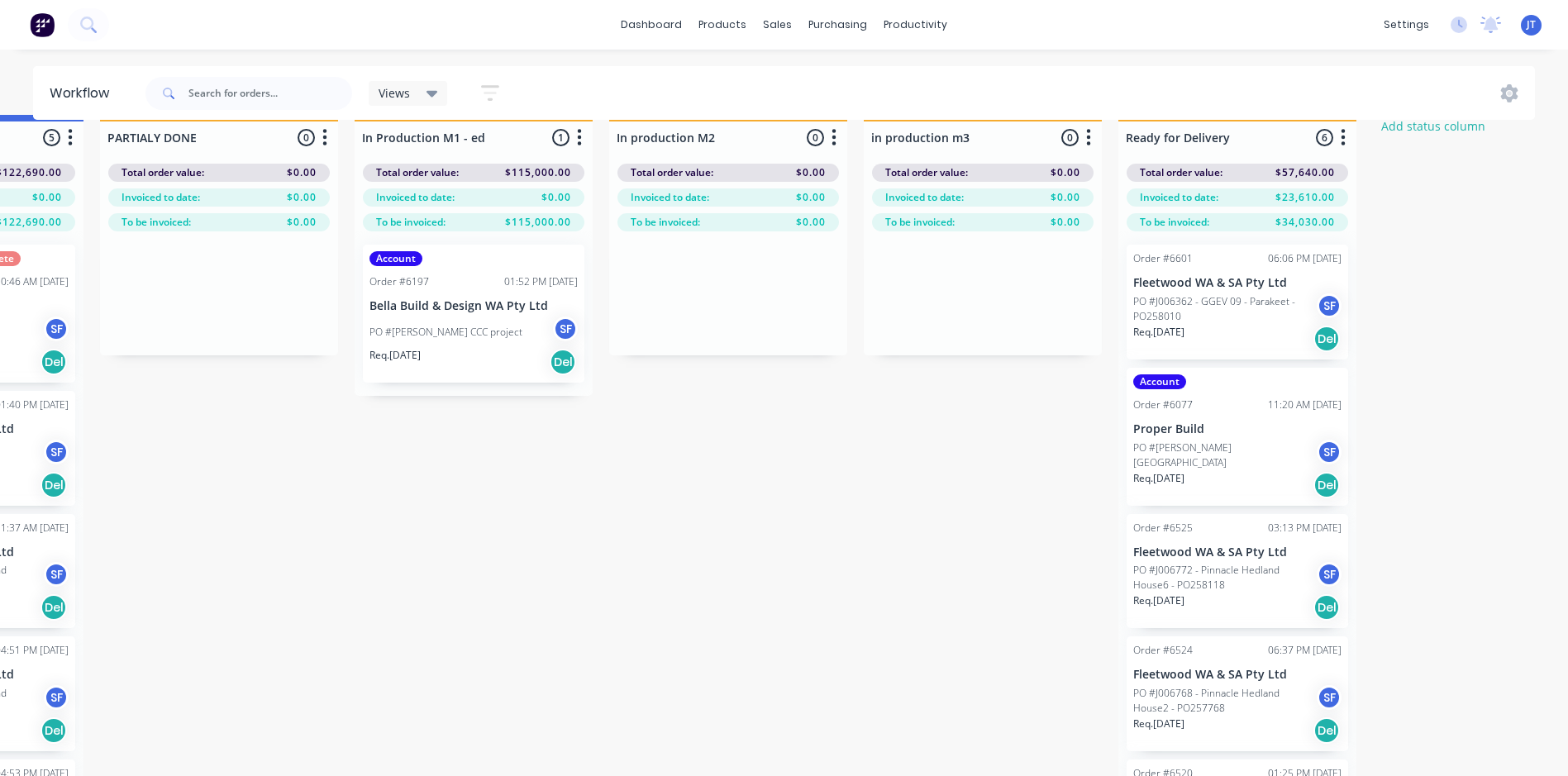
scroll to position [0, 2480]
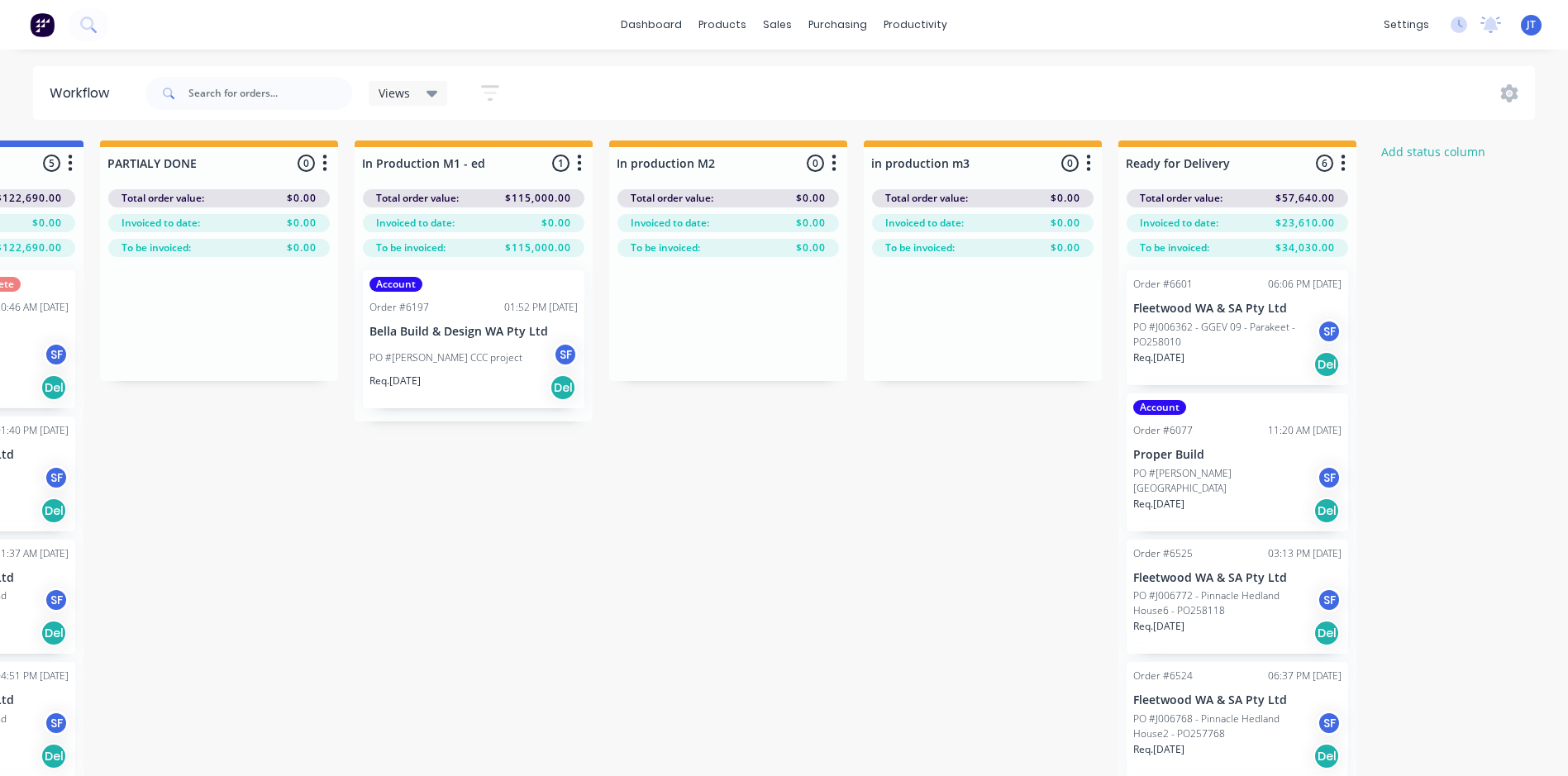
click at [1239, 343] on p "PO #J006362 - GGEV 09 - Parakeet - PO258010" at bounding box center [1225, 334] width 184 height 29
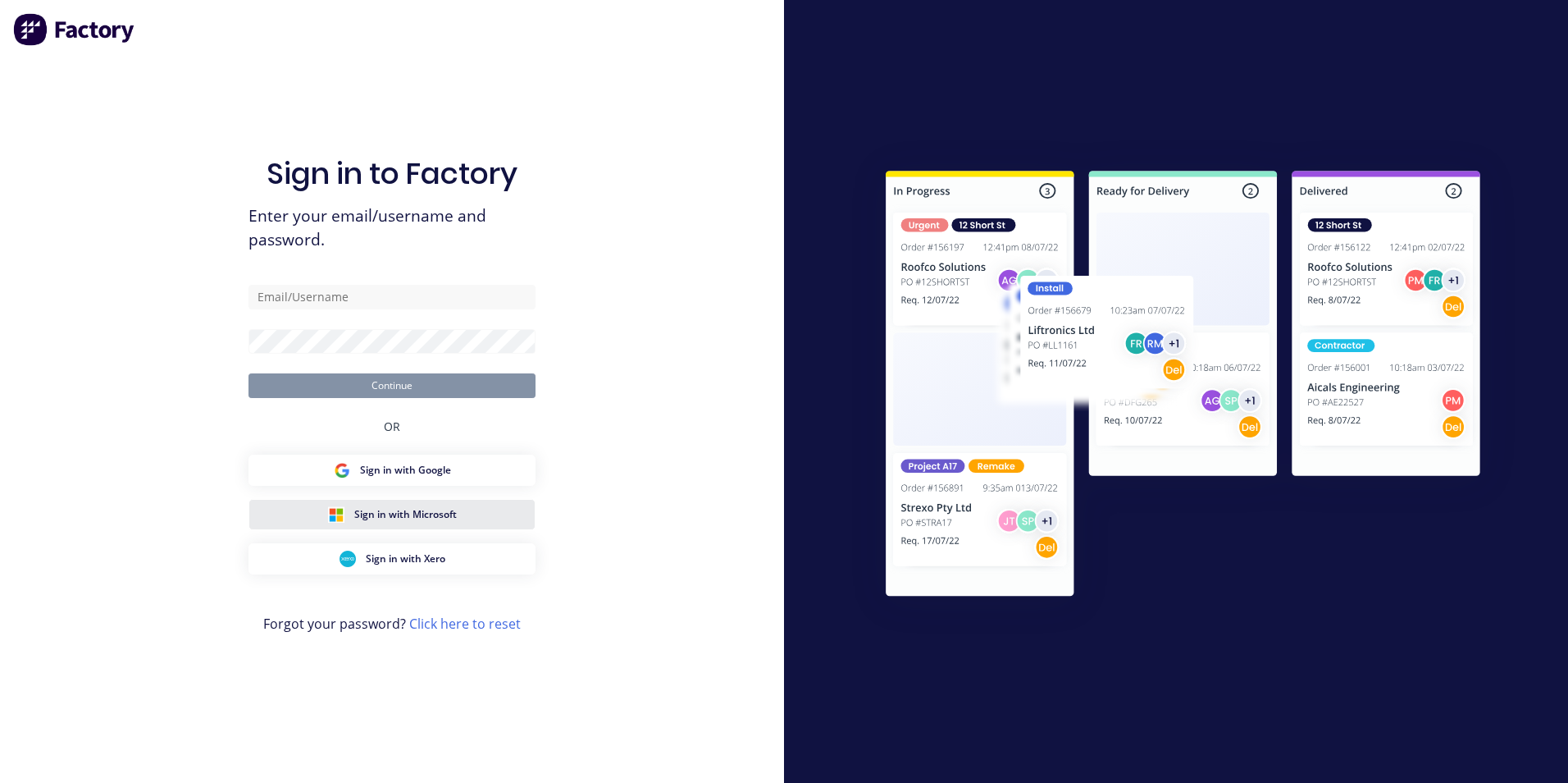
click at [447, 518] on span "Sign in with Microsoft" at bounding box center [405, 515] width 103 height 15
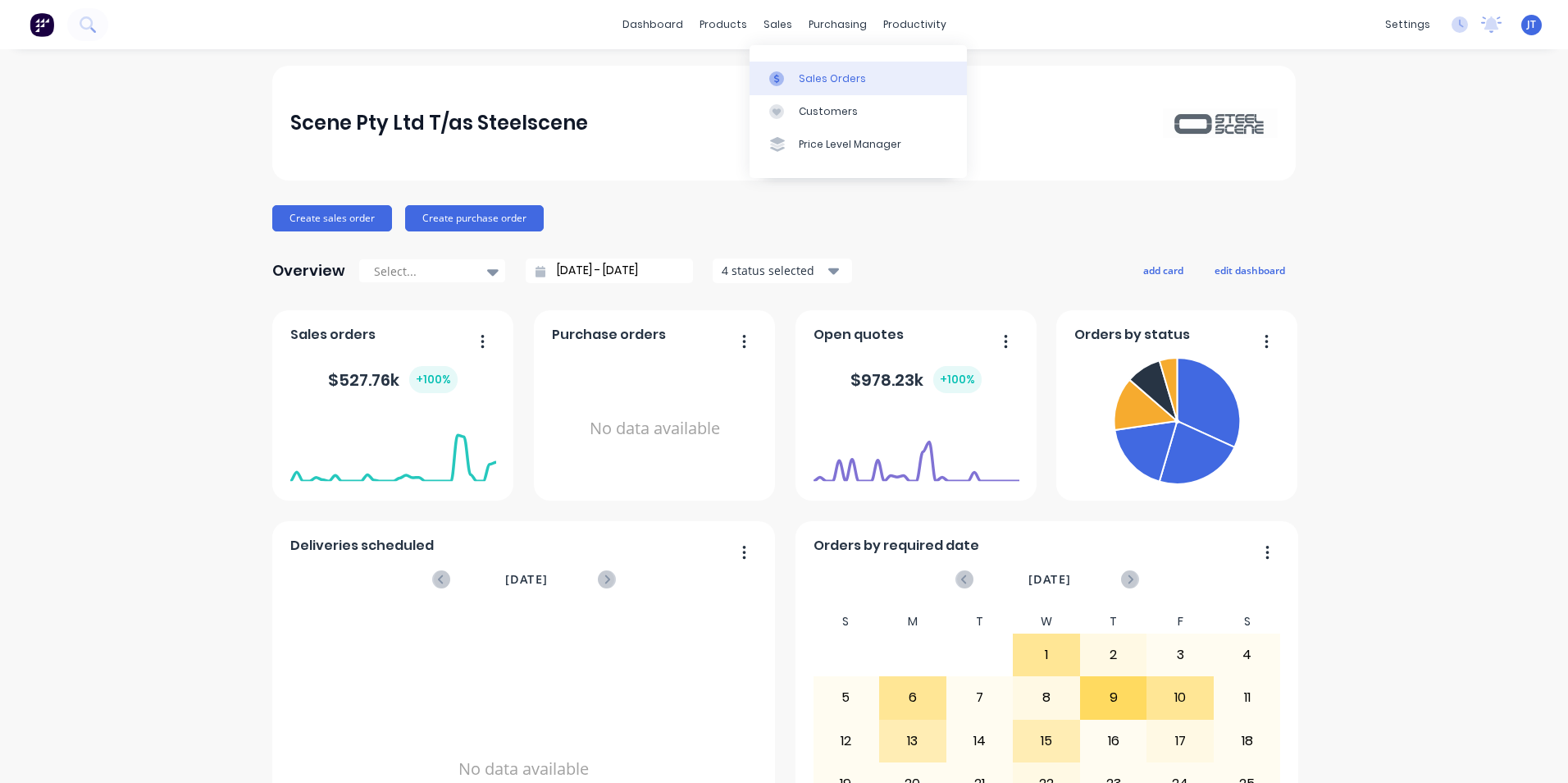
click at [833, 76] on div "Sales Orders" at bounding box center [832, 79] width 67 height 15
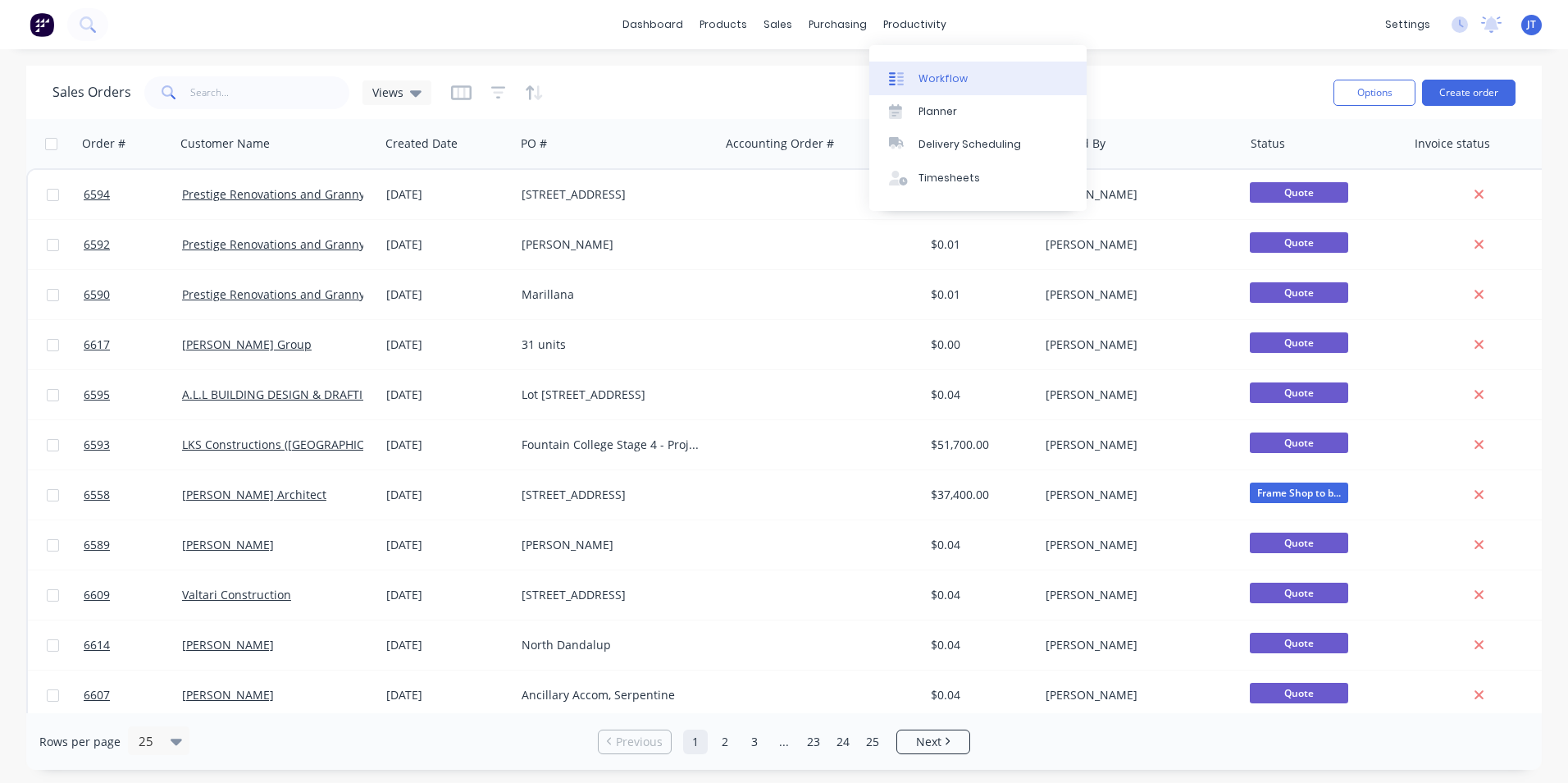
click at [943, 73] on div "Workflow" at bounding box center [943, 79] width 49 height 15
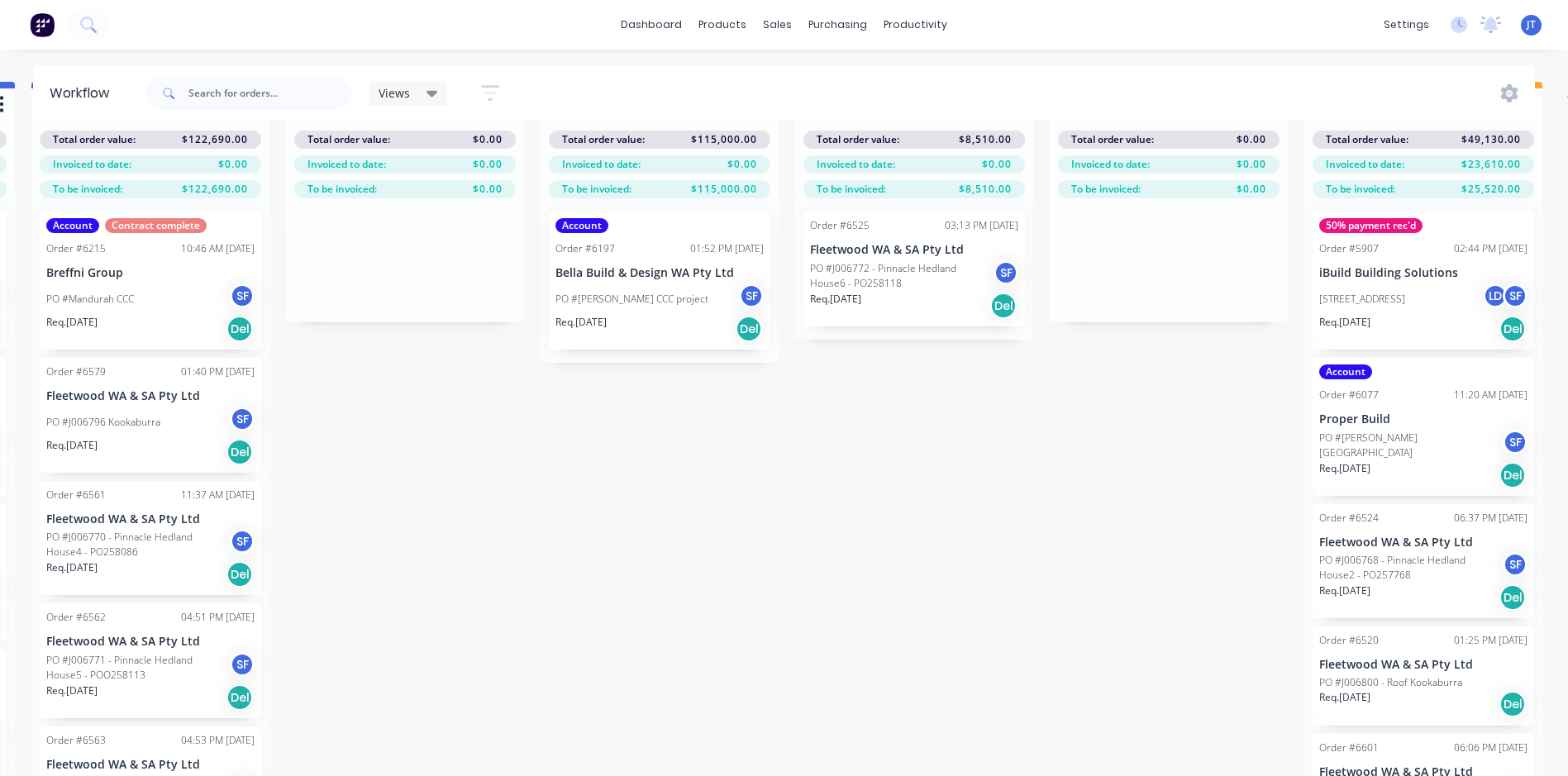
scroll to position [71, 2626]
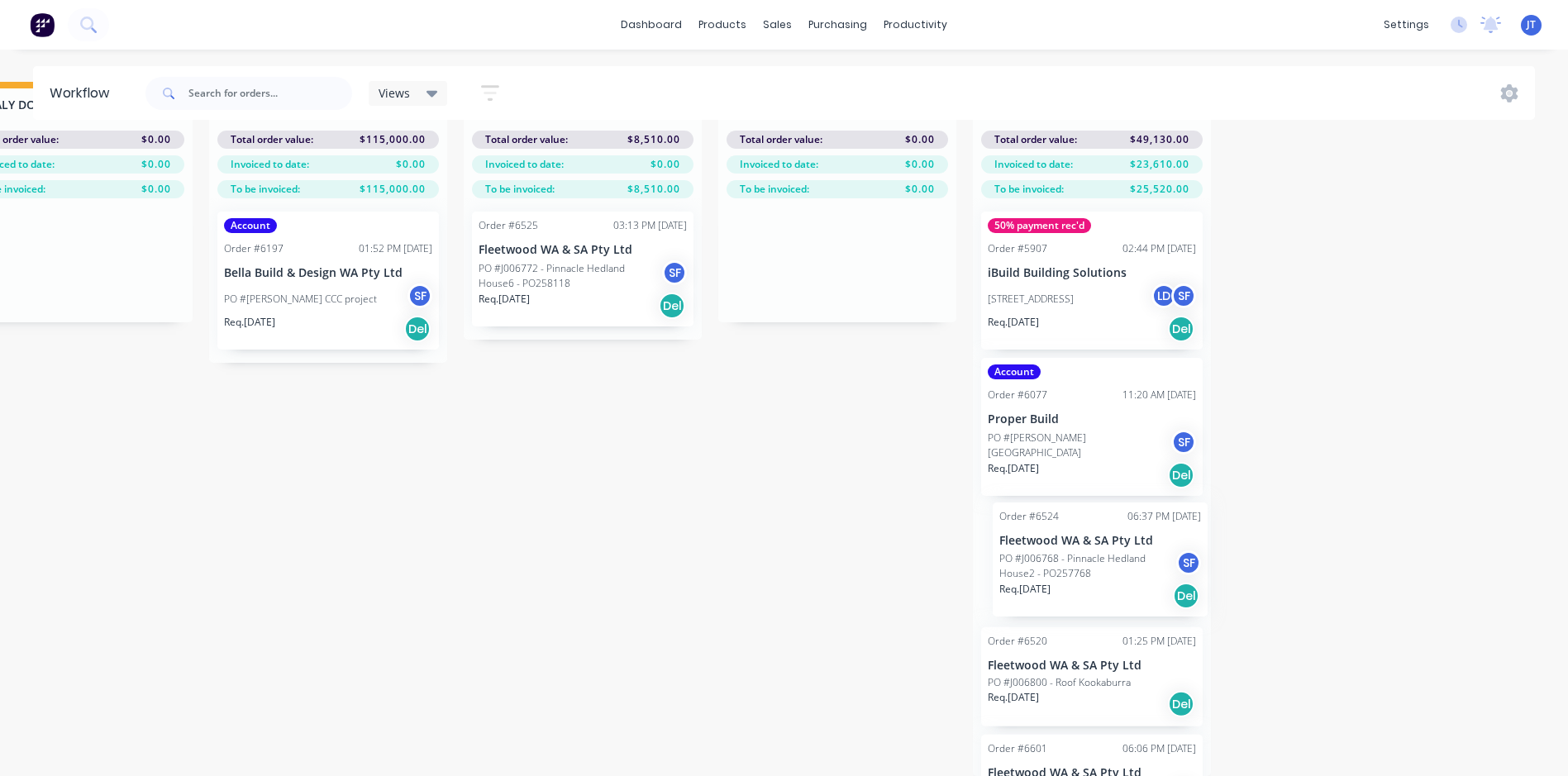
drag, startPoint x: 1103, startPoint y: 551, endPoint x: 1122, endPoint y: 557, distance: 19.9
click at [1122, 557] on div "50% payment rec'd Order #5907 02:44 PM [DATE] iBuild Building Solutions PO #[ST…" at bounding box center [1091, 486] width 238 height 577
click at [1132, 636] on div "Mark as Delivered" at bounding box center [1161, 648] width 167 height 34
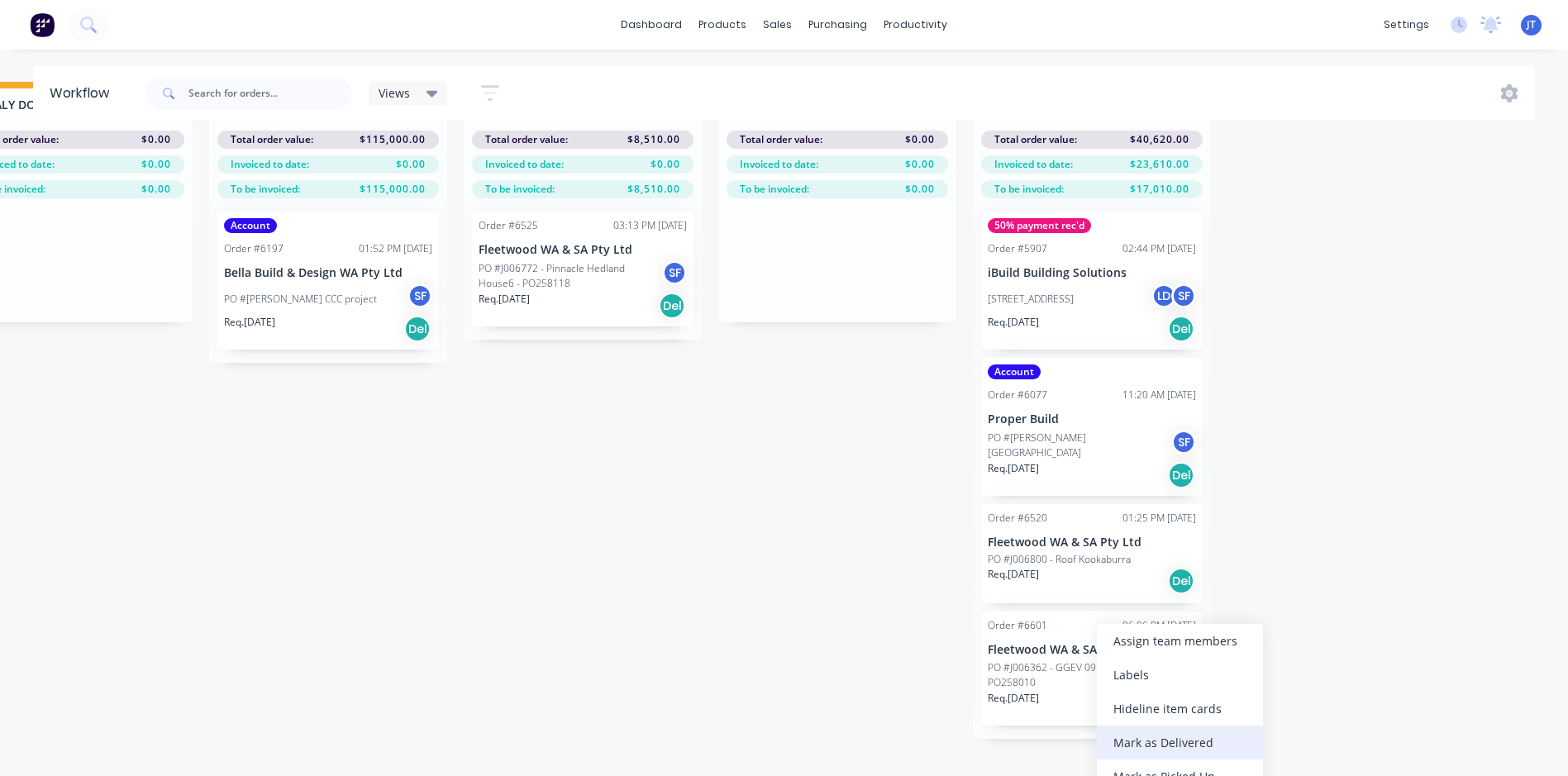
click at [1160, 746] on div "Mark as Delivered" at bounding box center [1180, 743] width 167 height 34
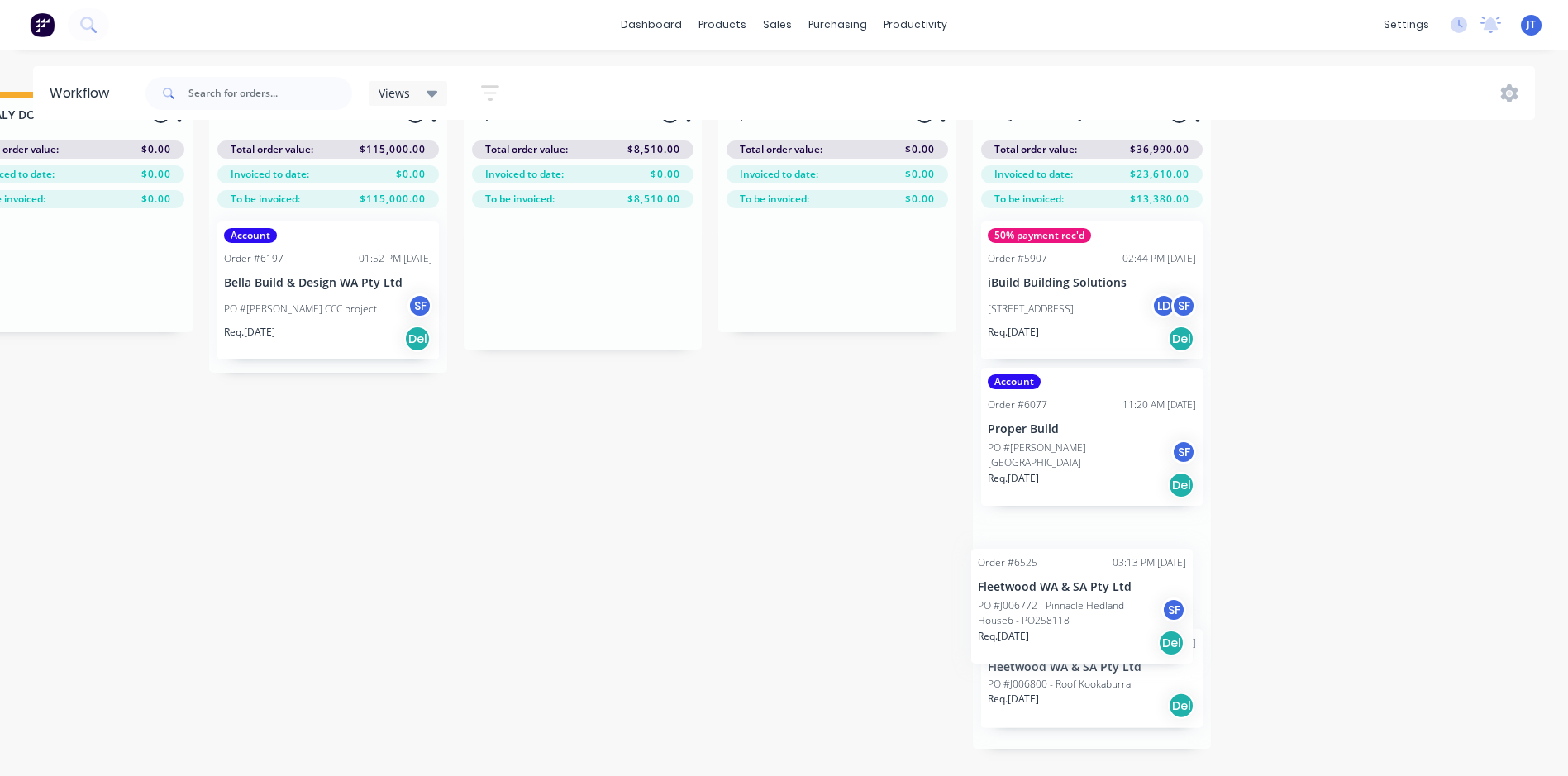
scroll to position [53, 2626]
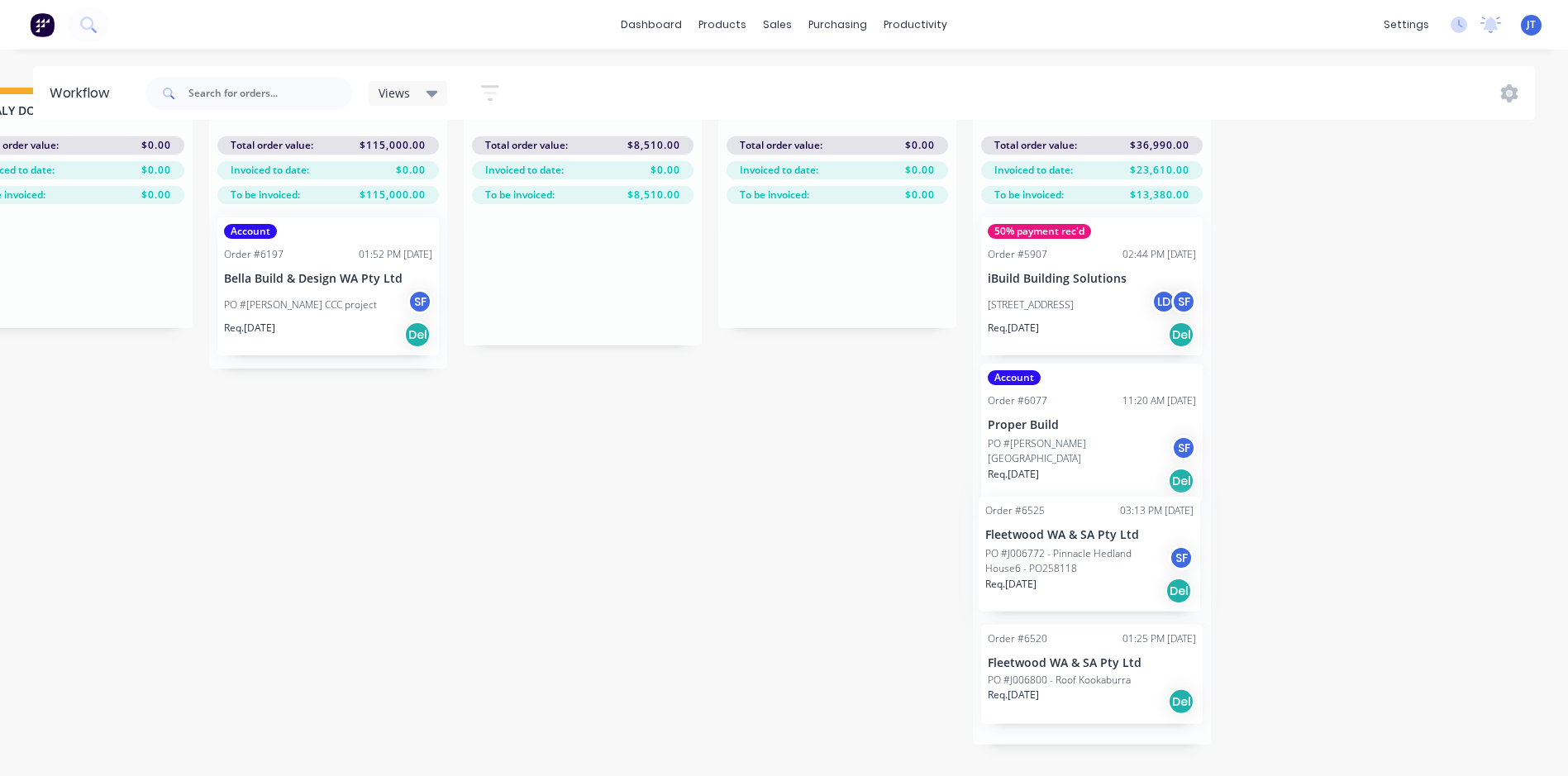
drag, startPoint x: 565, startPoint y: 320, endPoint x: 1077, endPoint y: 548, distance: 560.5
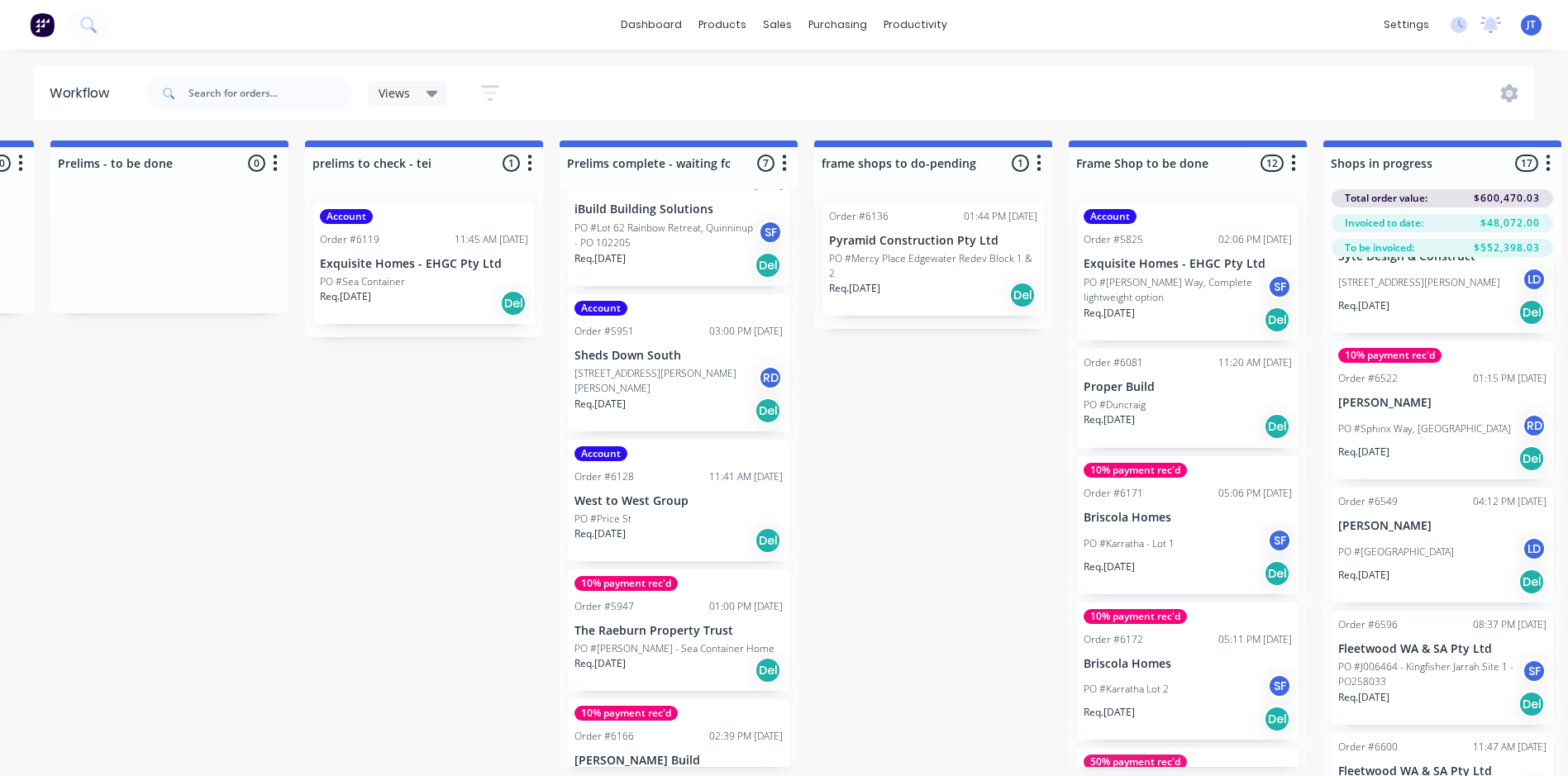
scroll to position [248, 0]
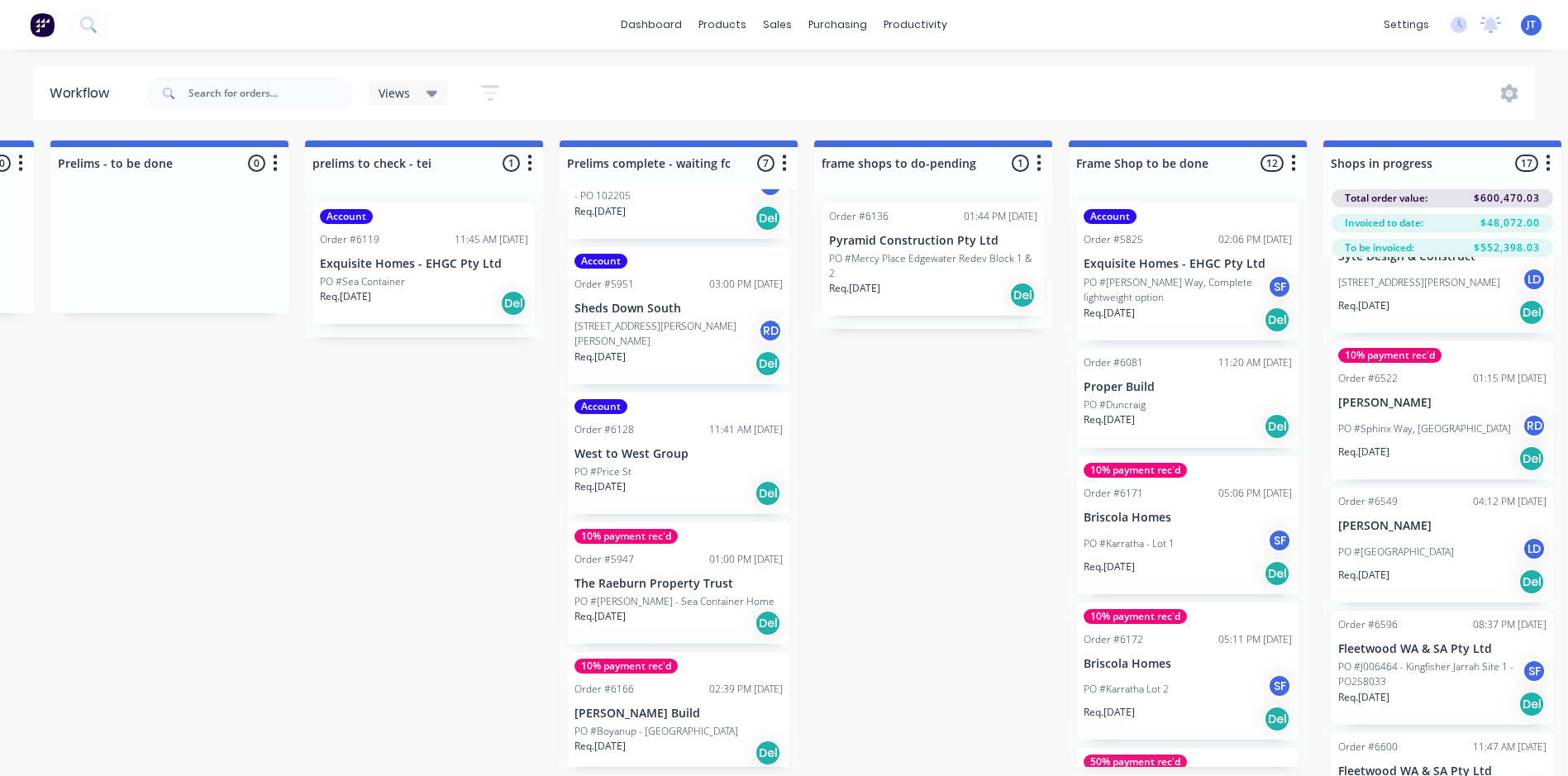
click at [653, 306] on p "Sheds Down South" at bounding box center [678, 308] width 208 height 14
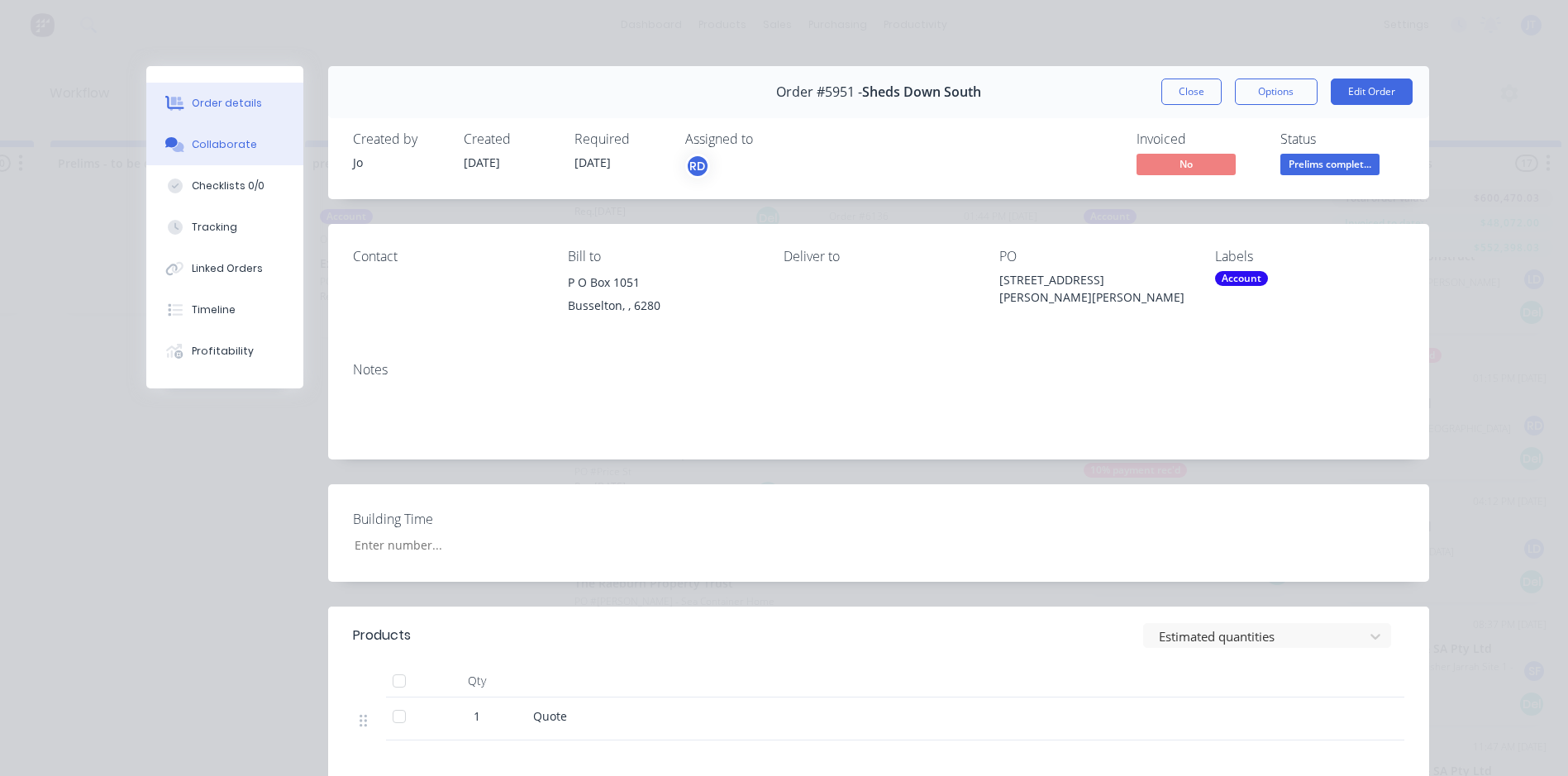
click at [204, 136] on button "Collaborate" at bounding box center [225, 144] width 157 height 41
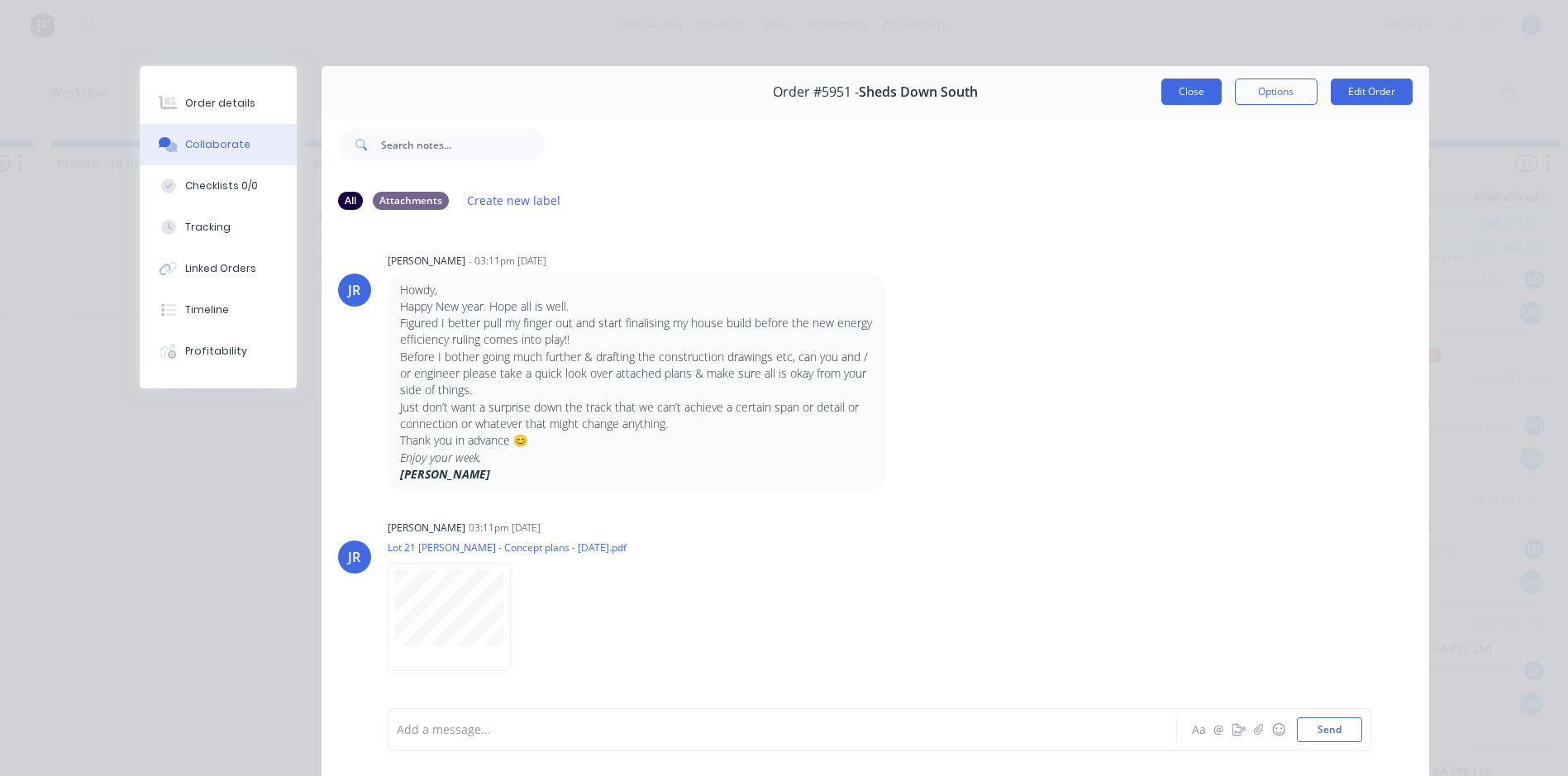
click at [1198, 89] on button "Close" at bounding box center [1190, 92] width 60 height 27
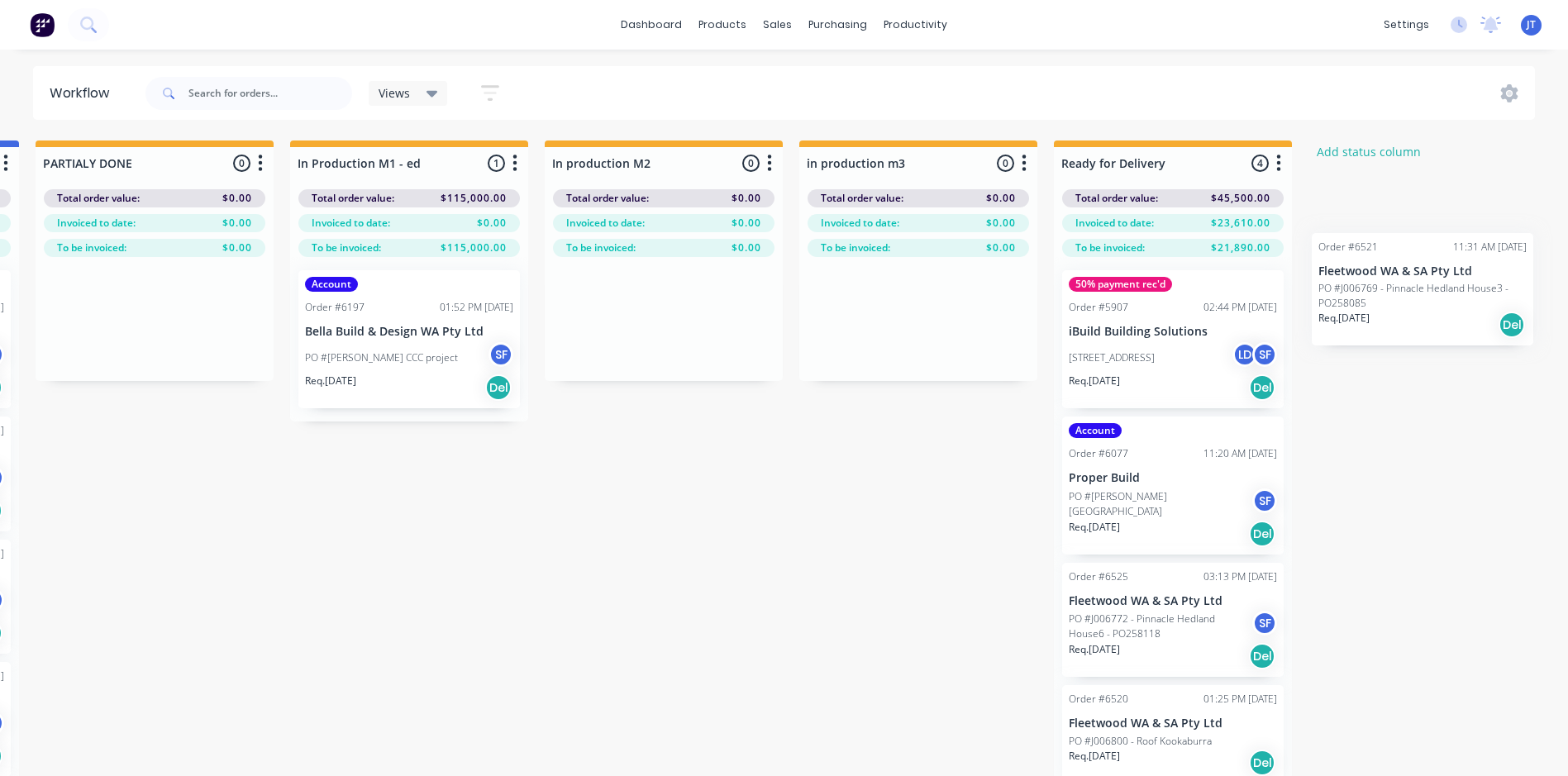
scroll to position [0, 2626]
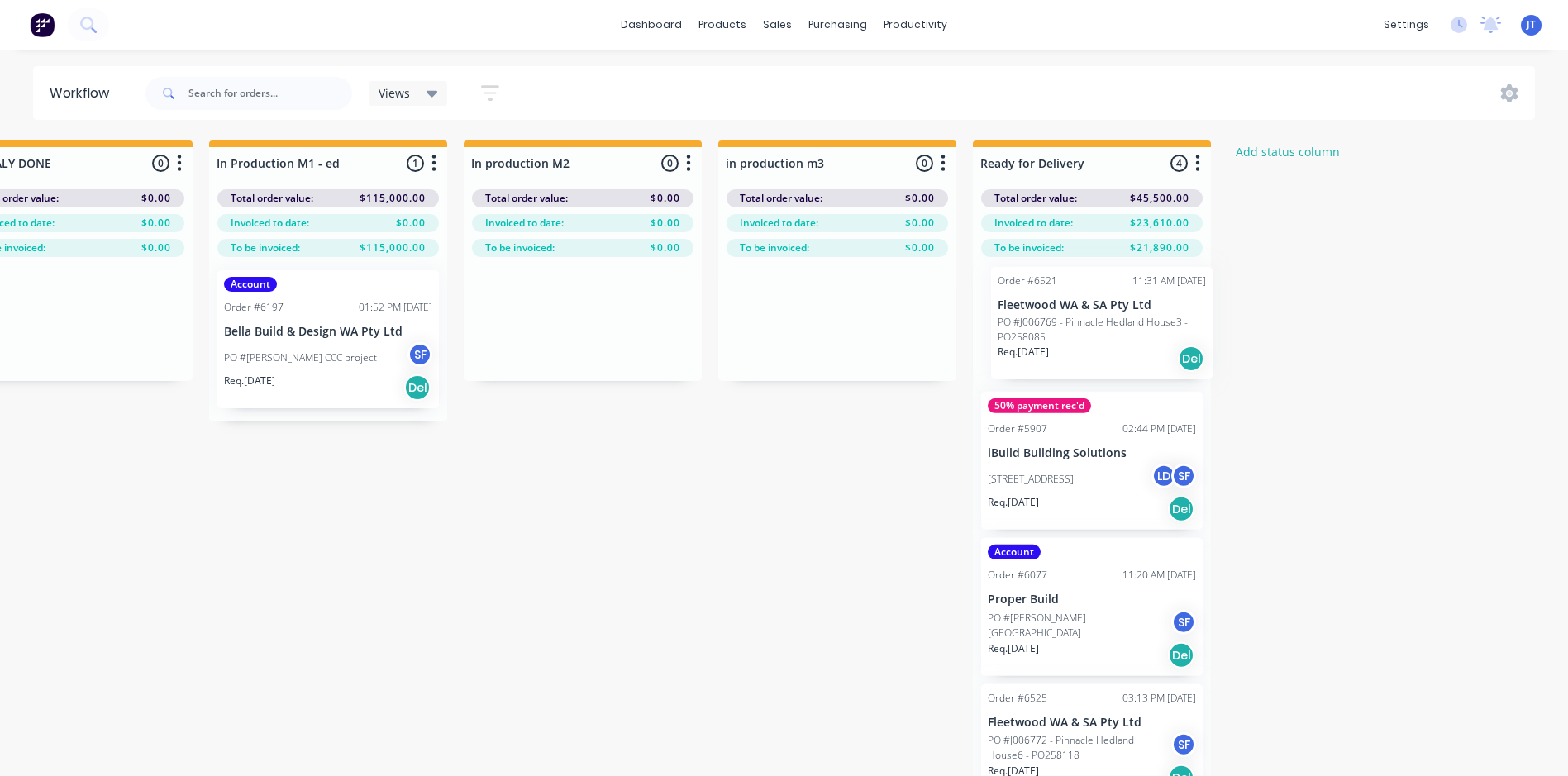
drag, startPoint x: 116, startPoint y: 524, endPoint x: 1066, endPoint y: 312, distance: 973.4
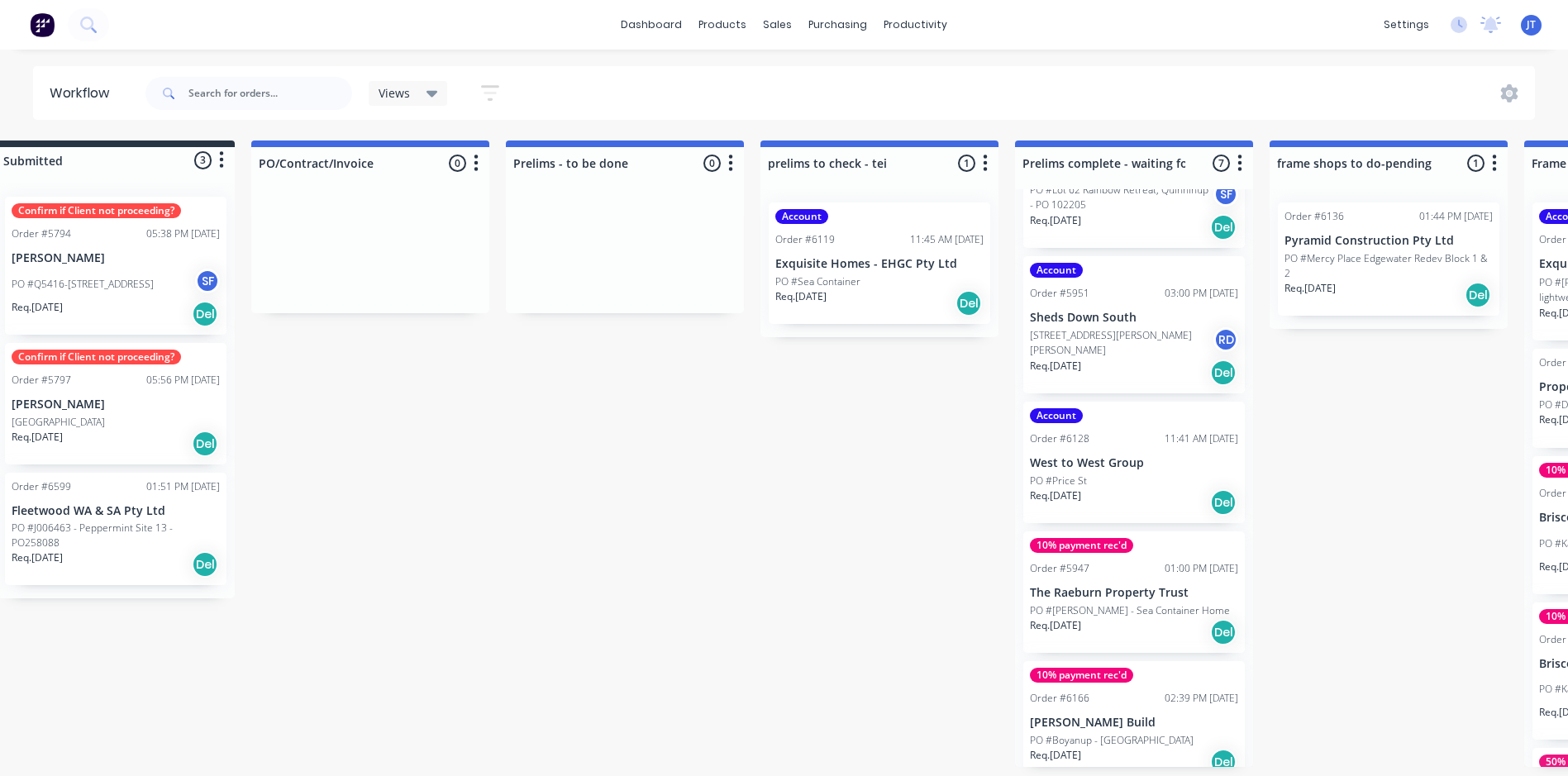
scroll to position [0, 0]
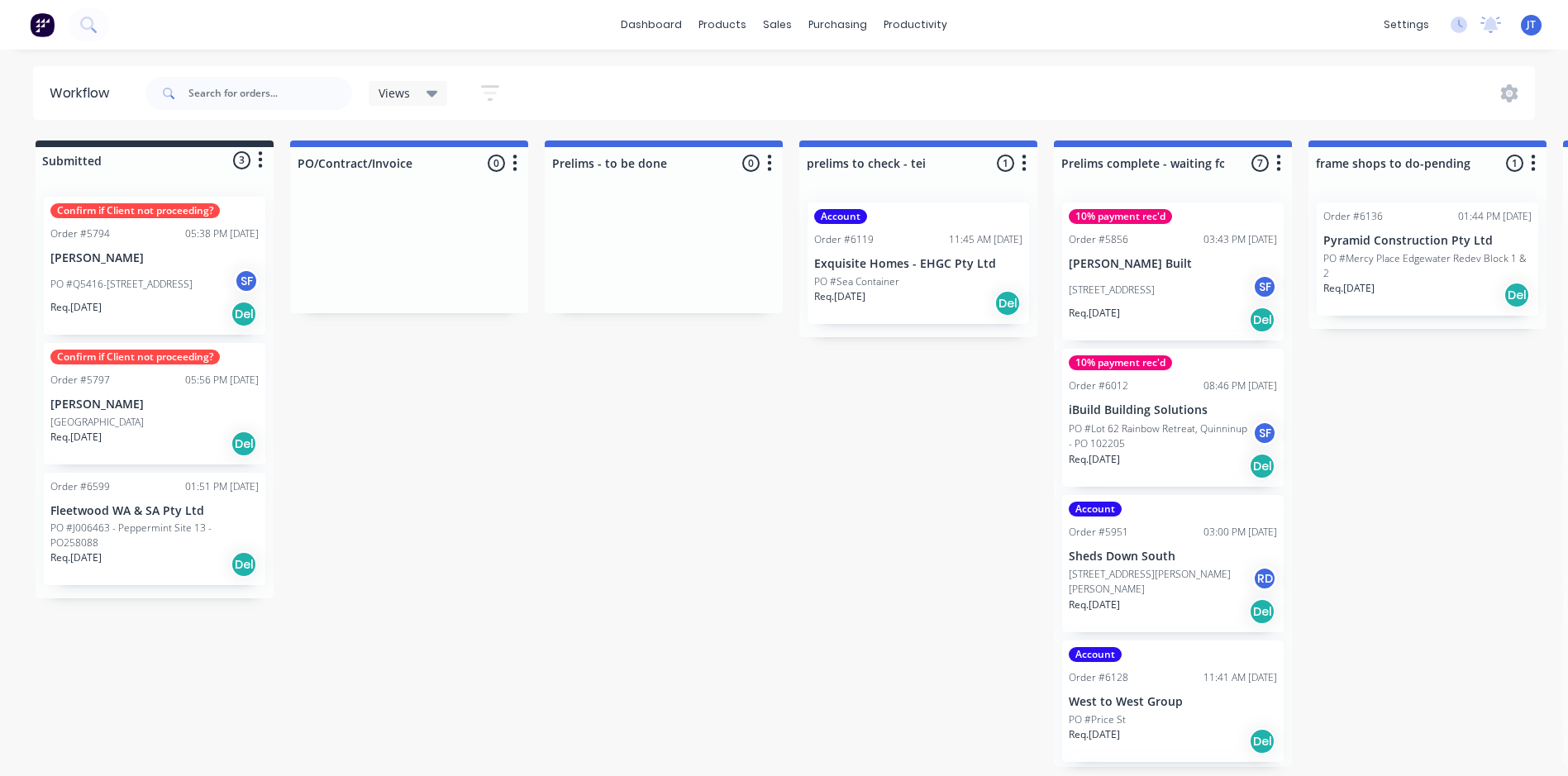
scroll to position [159, 0]
